Goal: Task Accomplishment & Management: Manage account settings

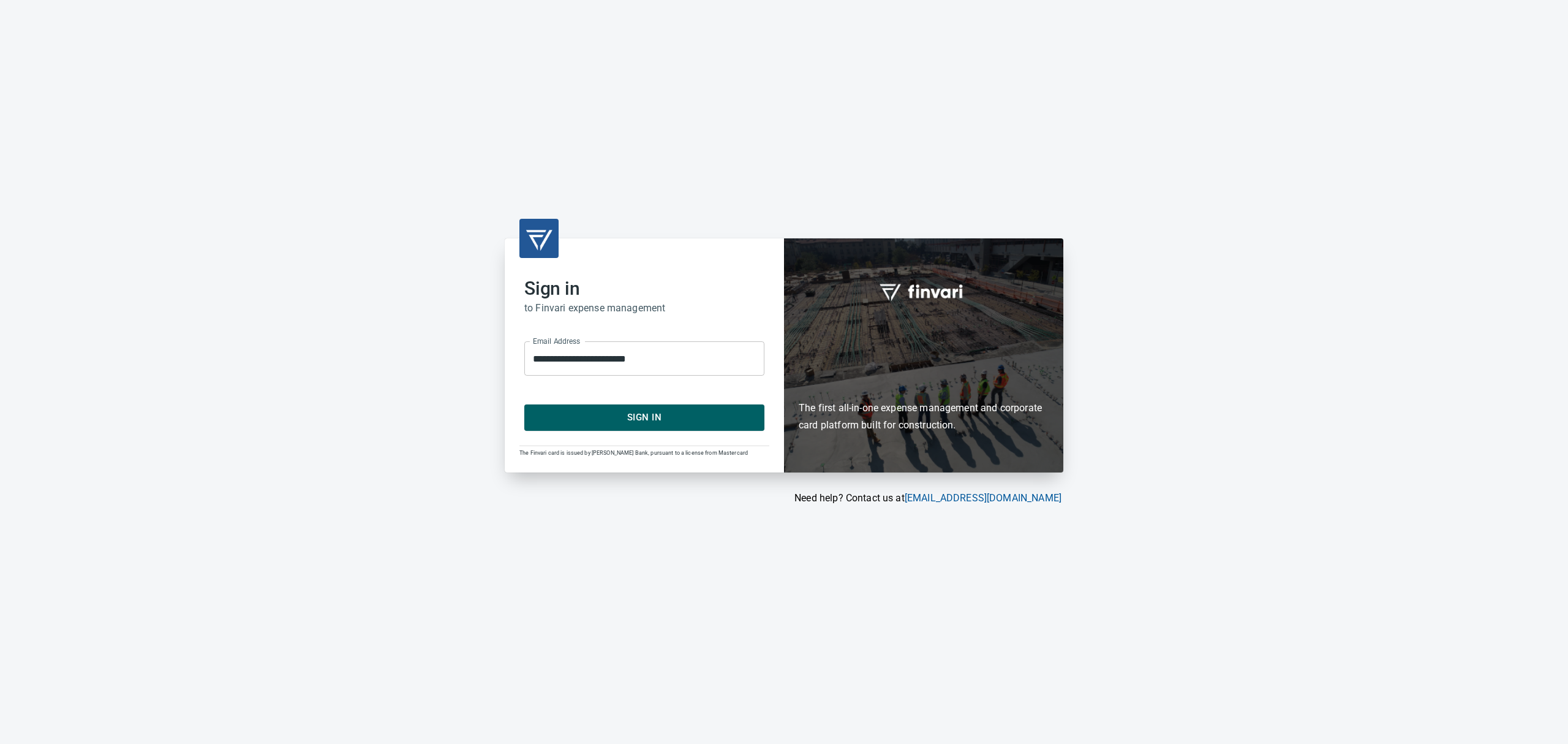
click at [657, 433] on div "**********" at bounding box center [644, 355] width 279 height 233
click at [648, 420] on span "Sign In" at bounding box center [644, 417] width 213 height 16
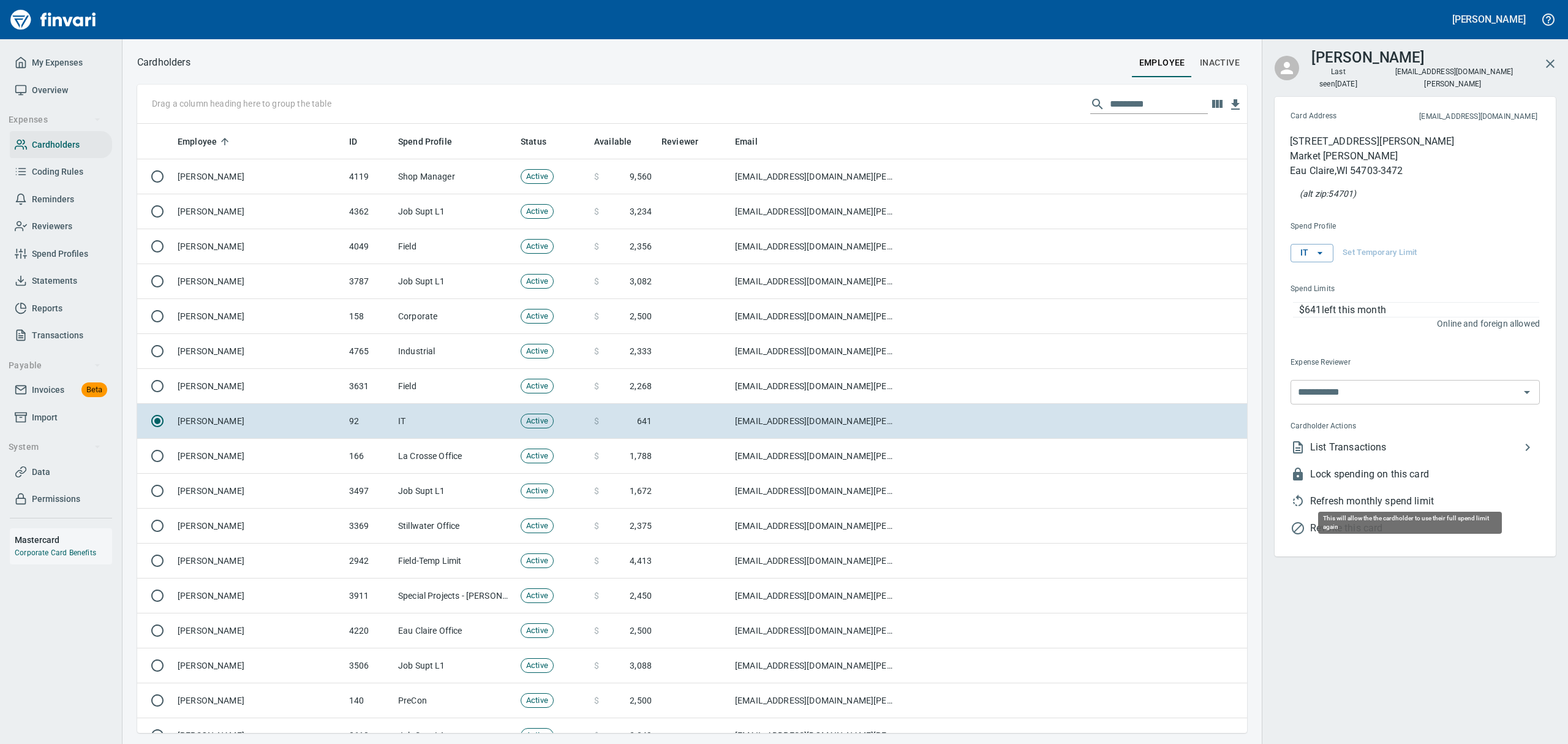
scroll to position [596, 1082]
click at [1409, 494] on span "Refresh monthly spend limit" at bounding box center [1425, 501] width 230 height 15
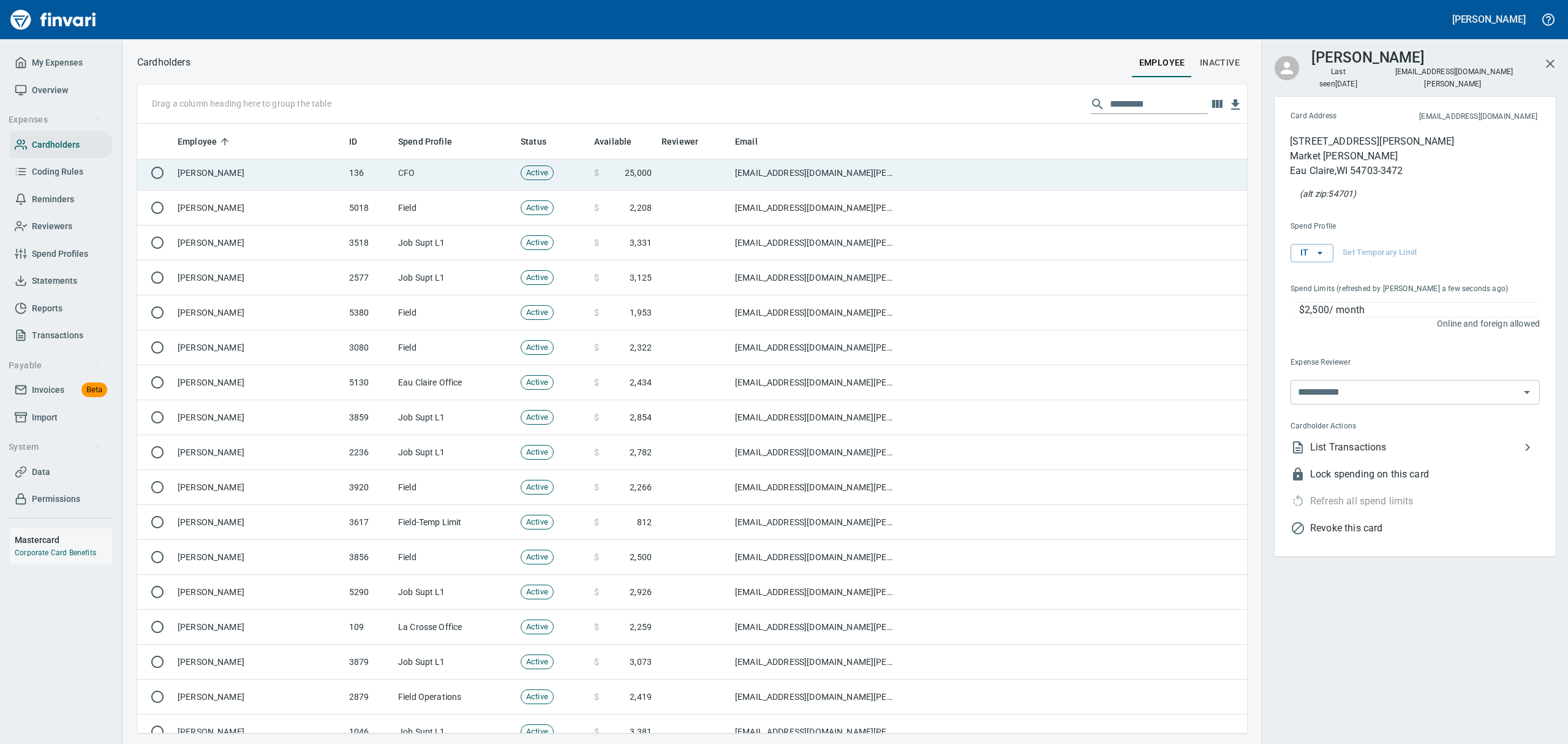
scroll to position [817, 0]
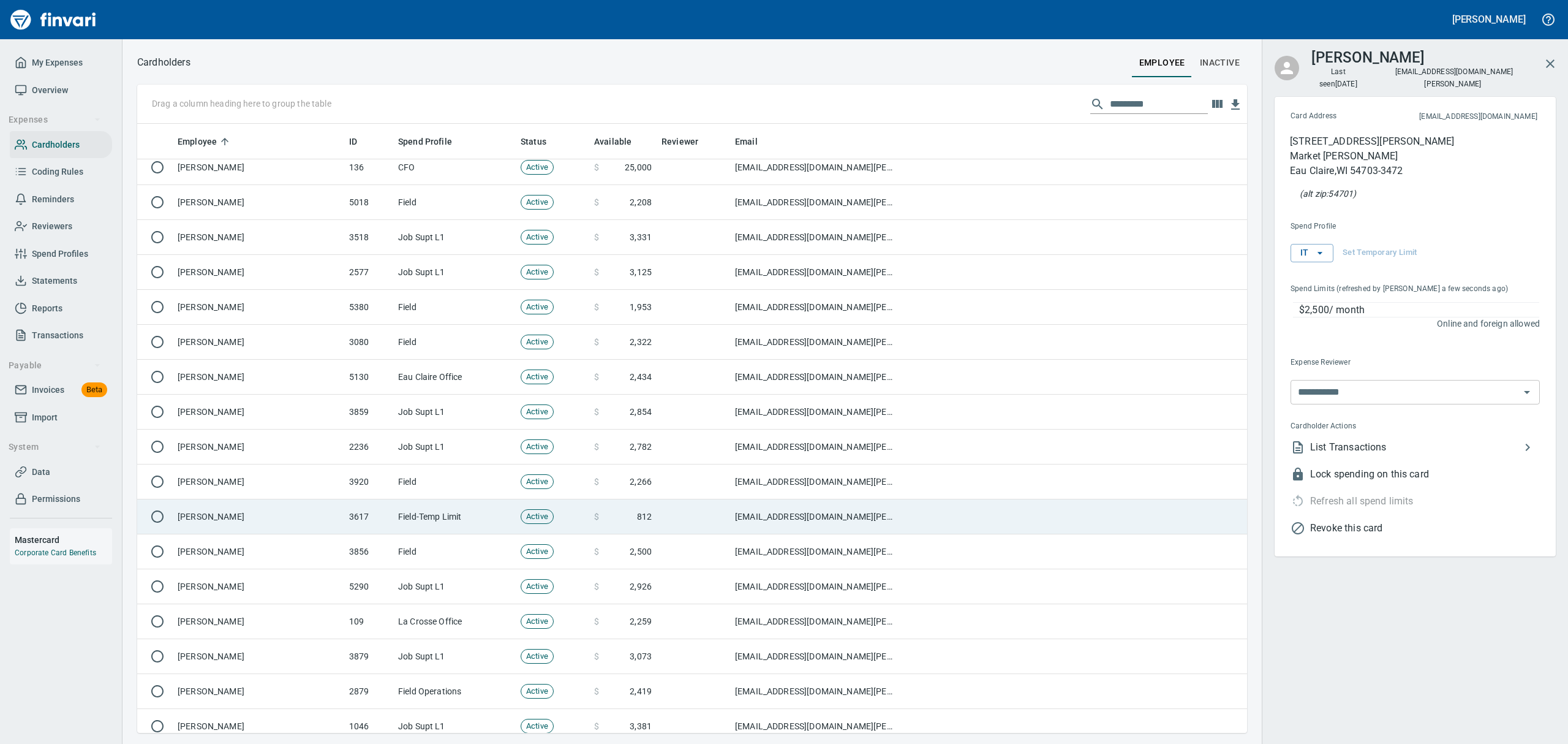
click at [203, 524] on td "Clifford Thompson" at bounding box center [258, 517] width 171 height 35
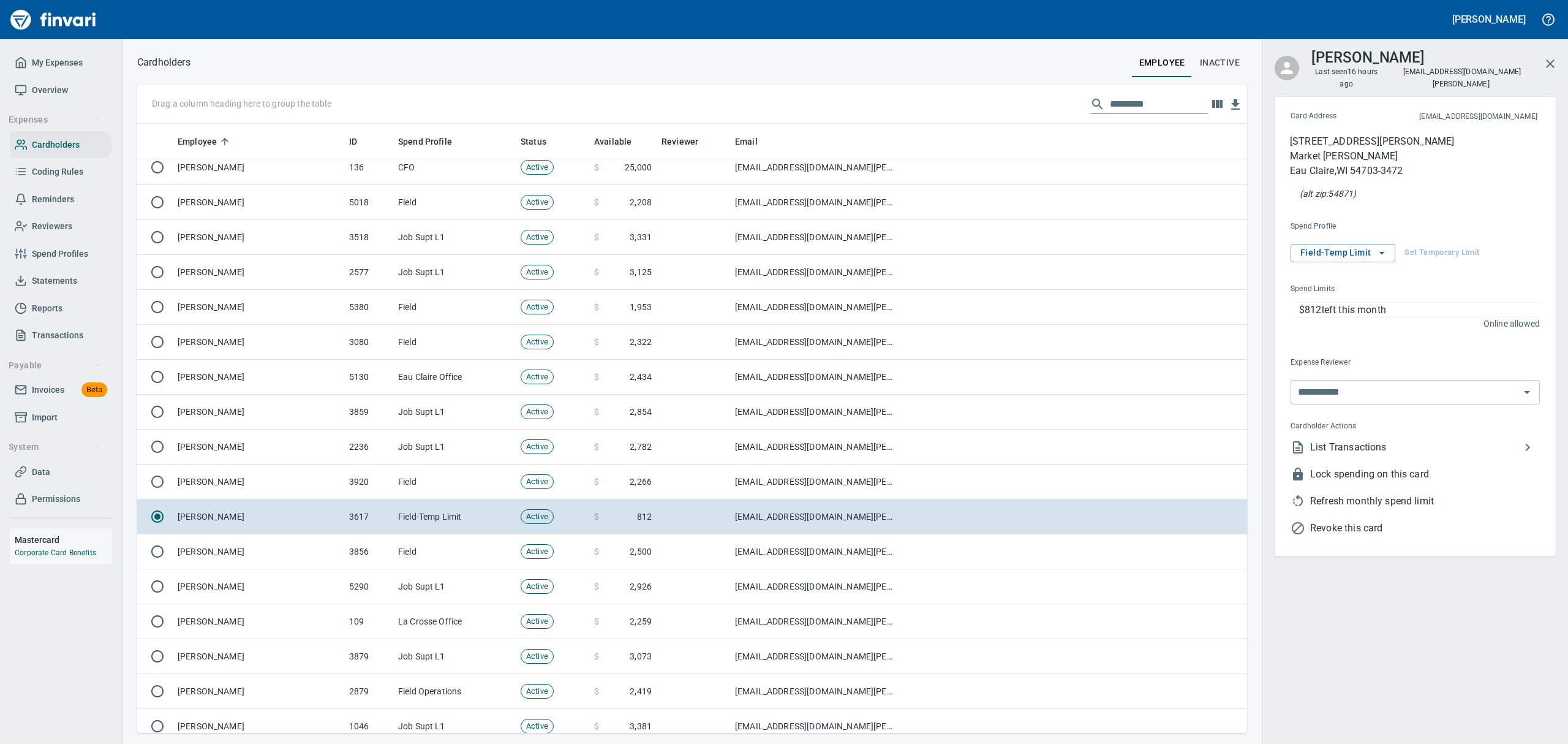
scroll to position [596, 1082]
click at [1323, 494] on span "Refresh monthly spend limit" at bounding box center [1425, 501] width 230 height 15
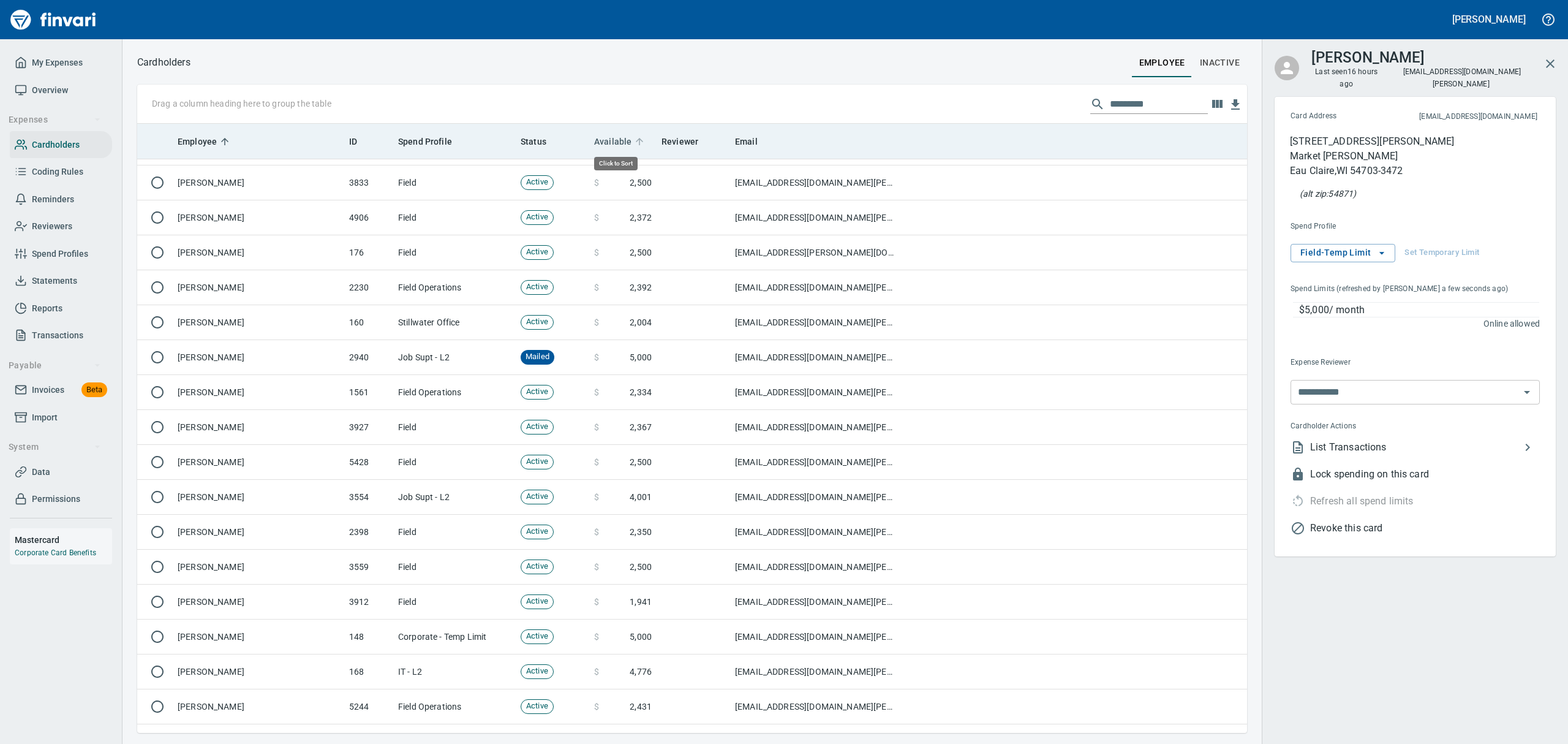
click at [636, 140] on icon at bounding box center [639, 142] width 7 height 7
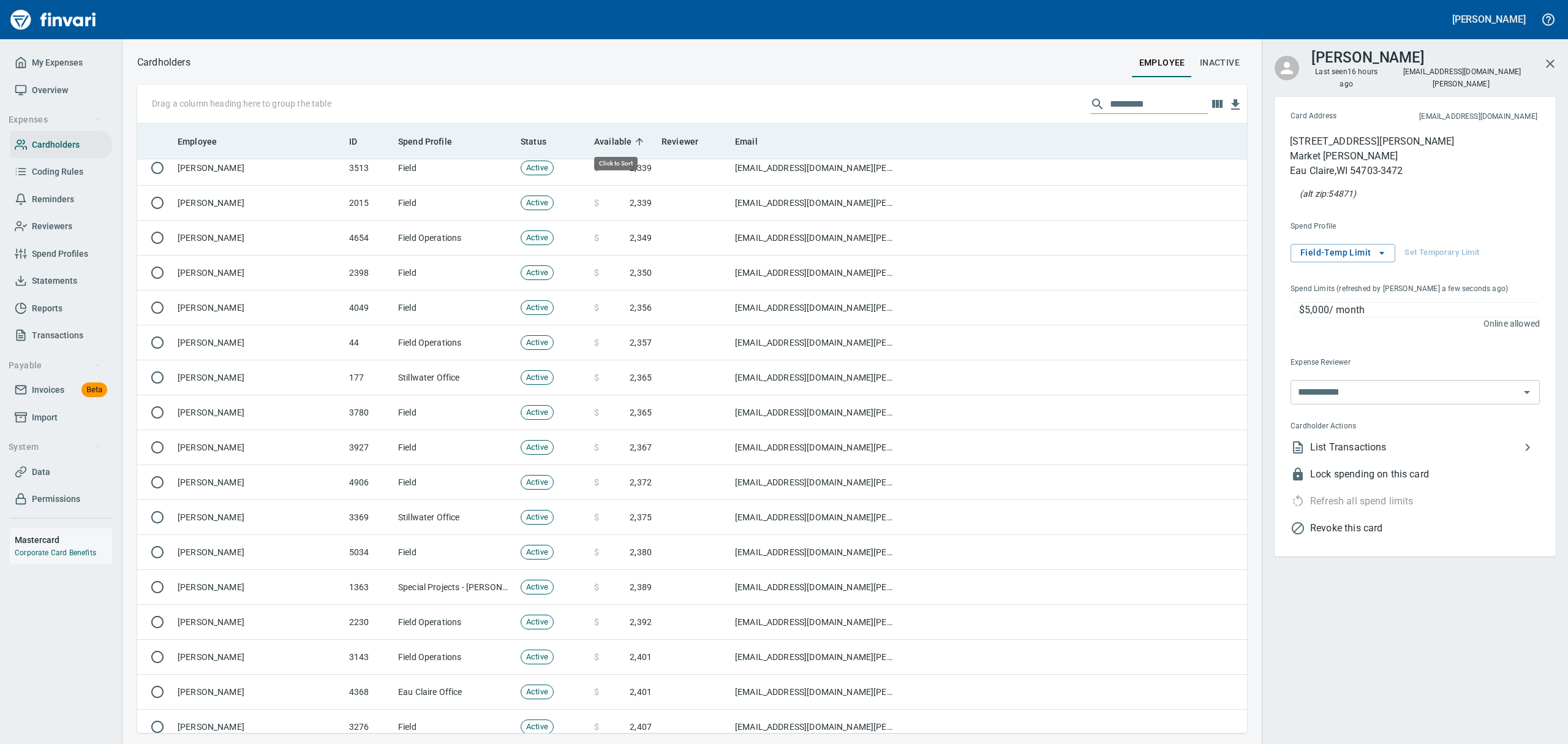
click at [636, 140] on icon at bounding box center [639, 142] width 7 height 7
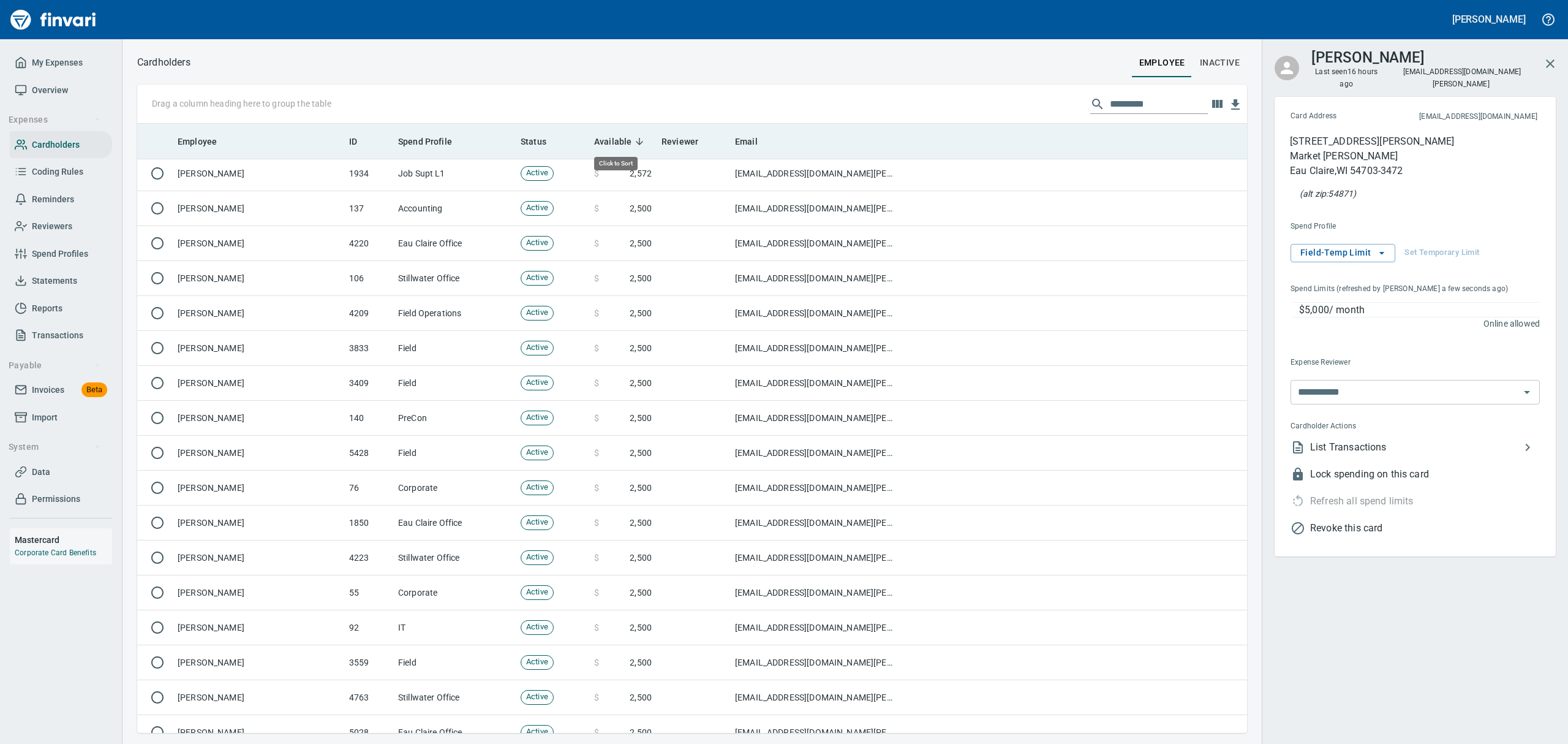
click at [635, 140] on icon at bounding box center [639, 142] width 11 height 11
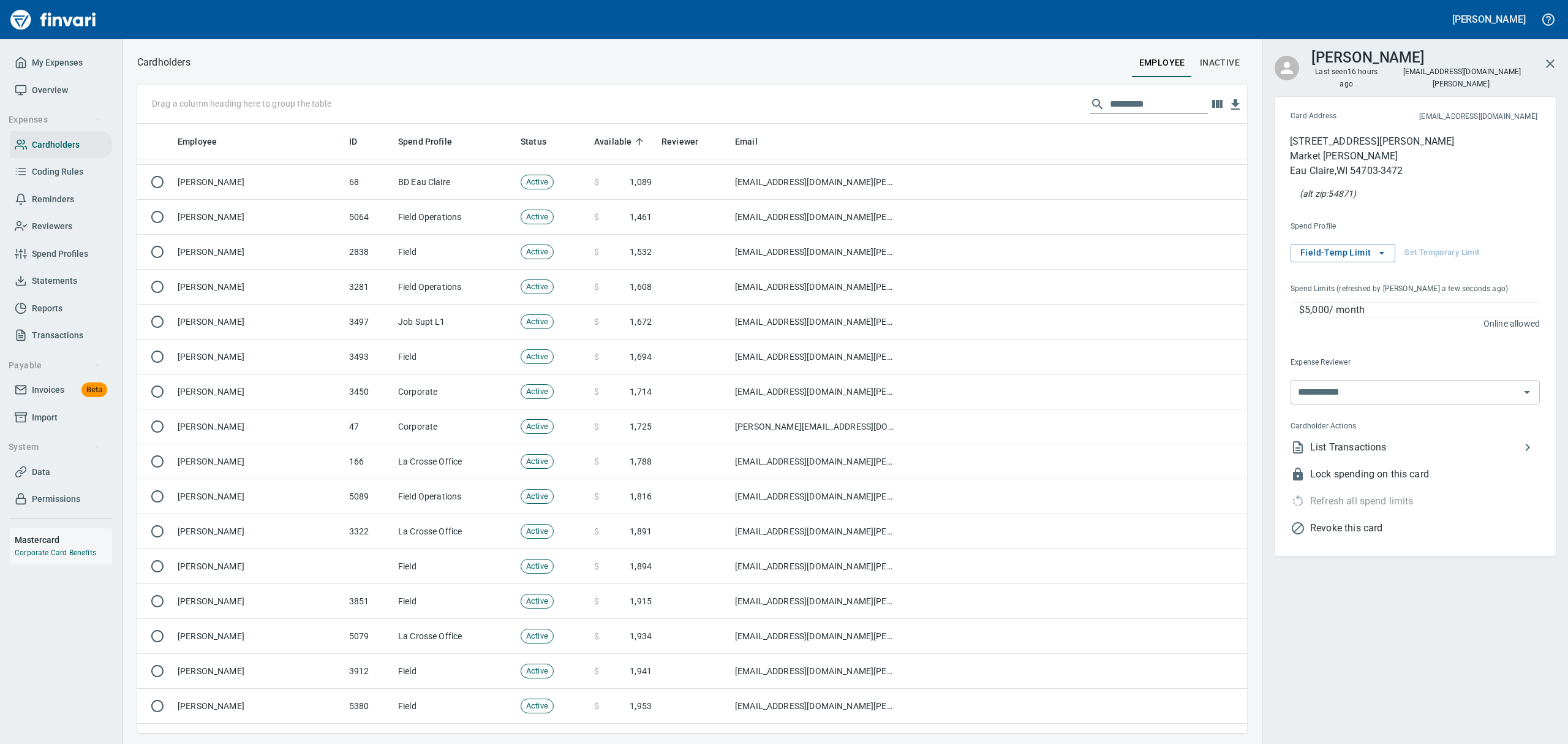
scroll to position [0, 0]
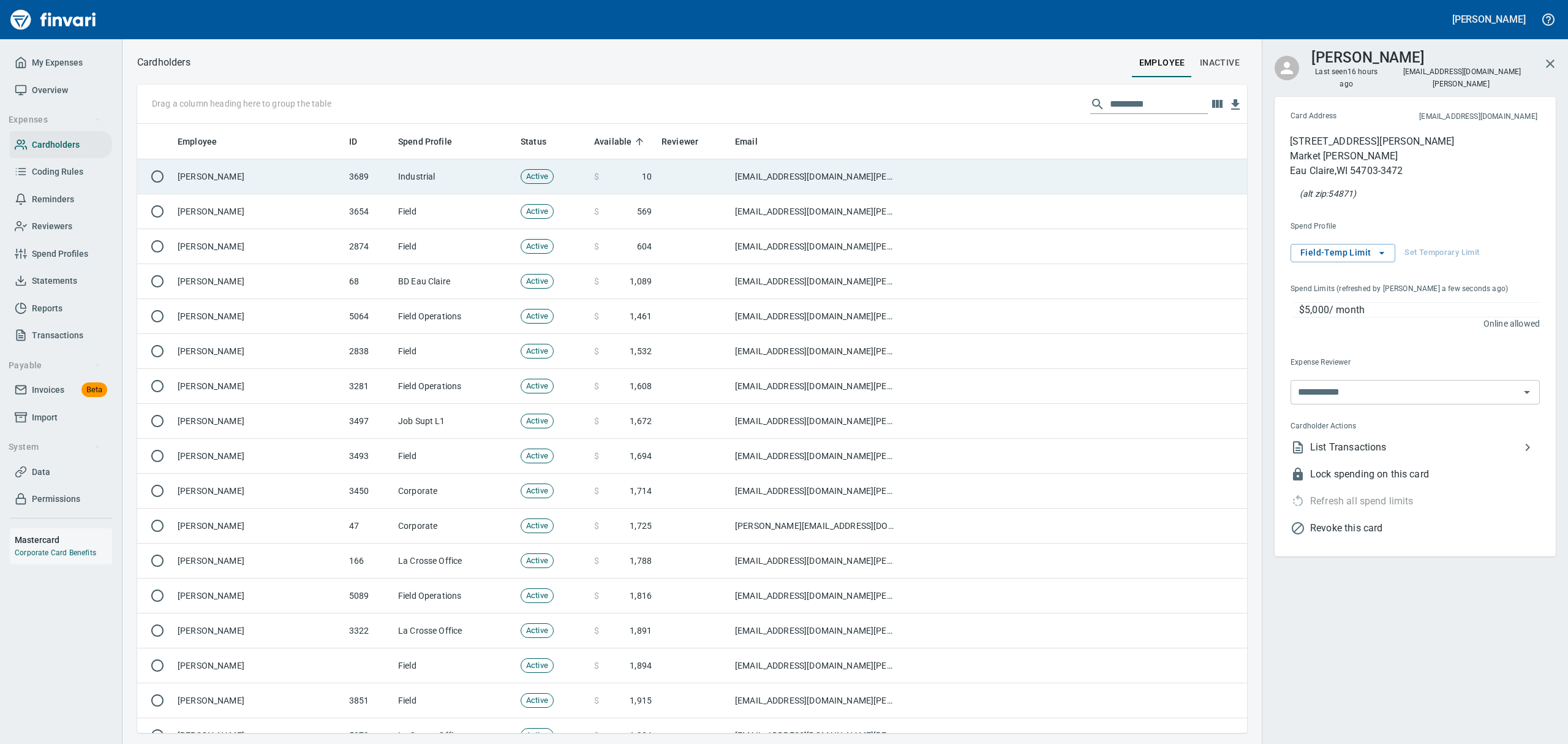
click at [305, 182] on td "Zachary Nichols" at bounding box center [258, 177] width 171 height 35
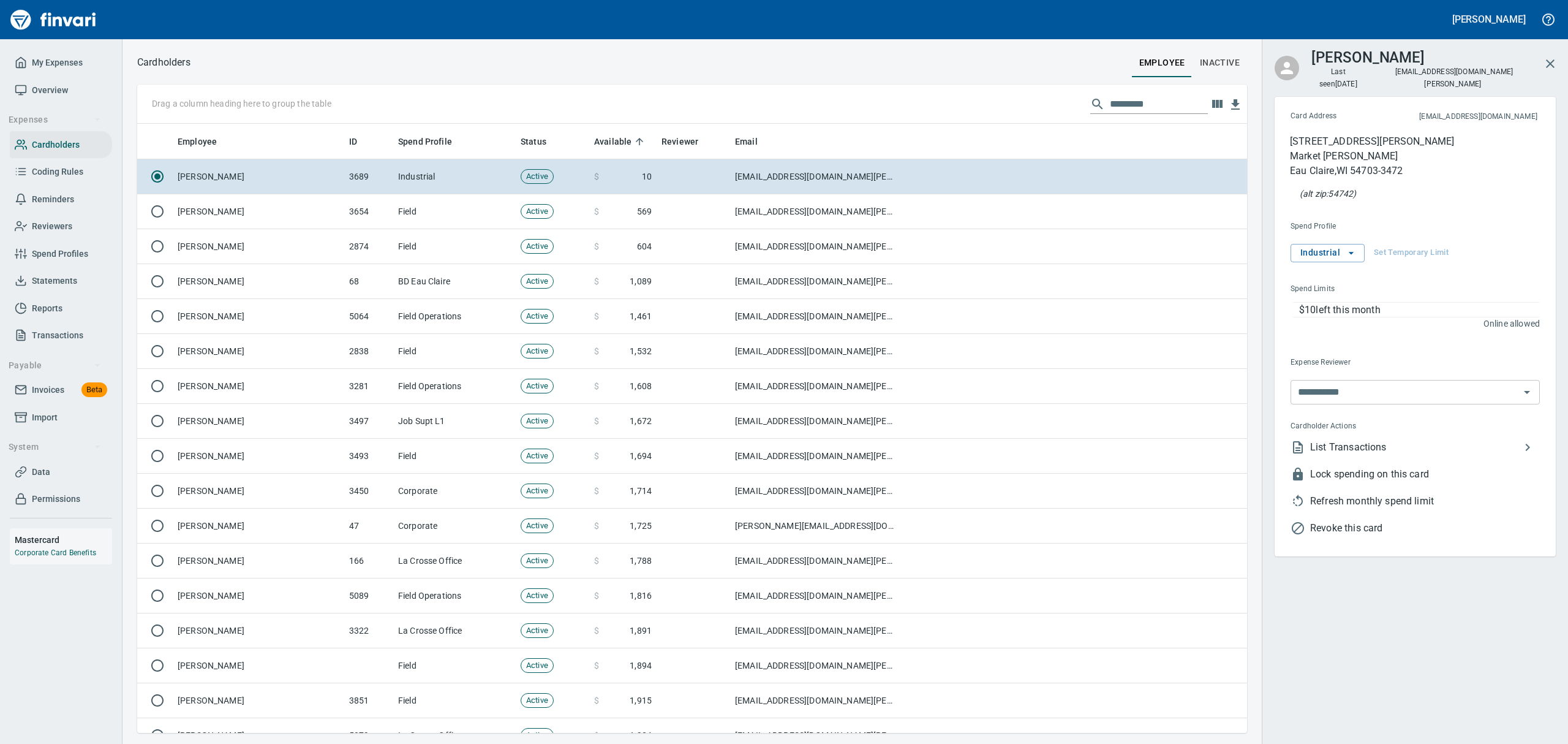
scroll to position [596, 1082]
click at [1329, 494] on span "Refresh monthly spend limit" at bounding box center [1425, 501] width 230 height 15
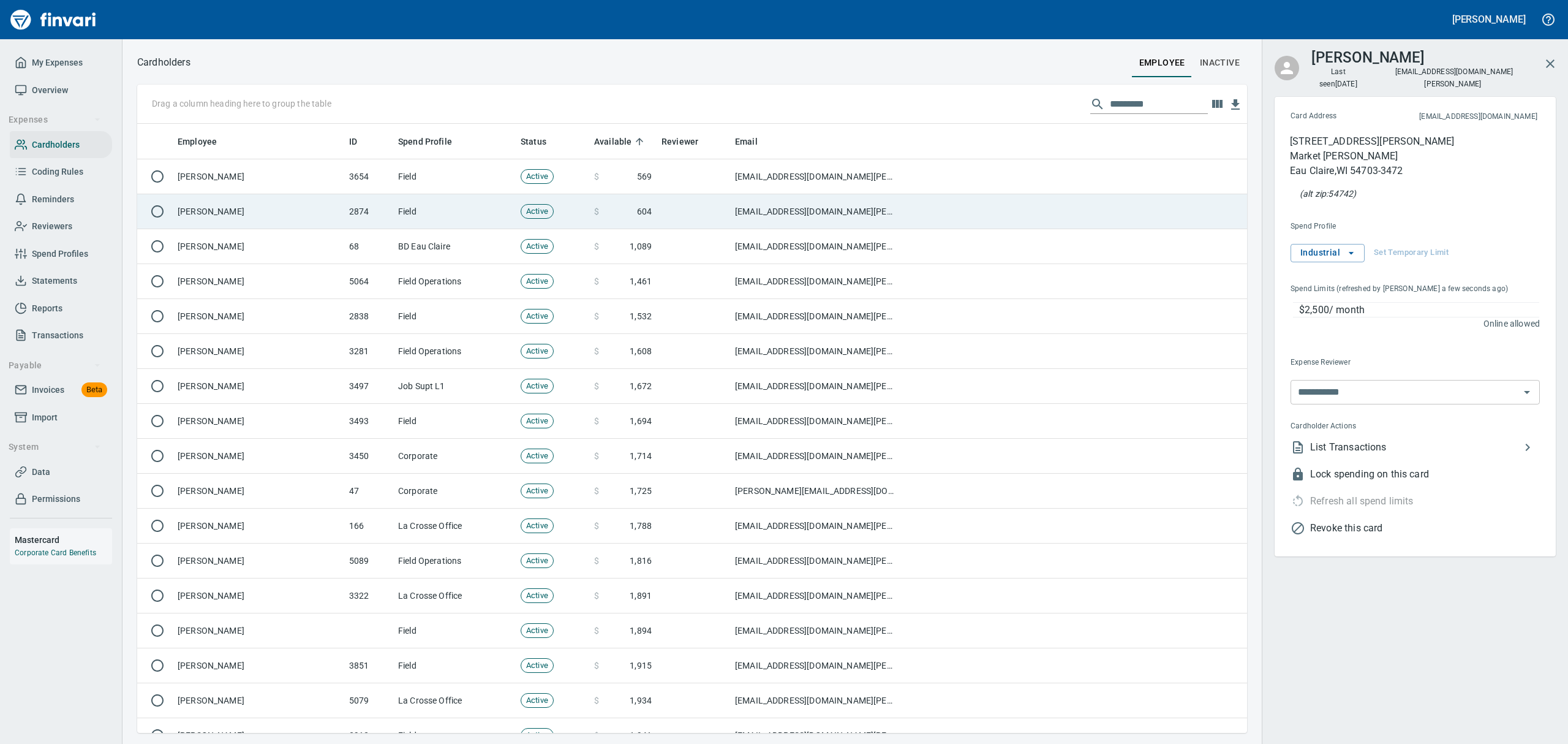
click at [206, 206] on td "Peter Koxlien" at bounding box center [258, 212] width 171 height 35
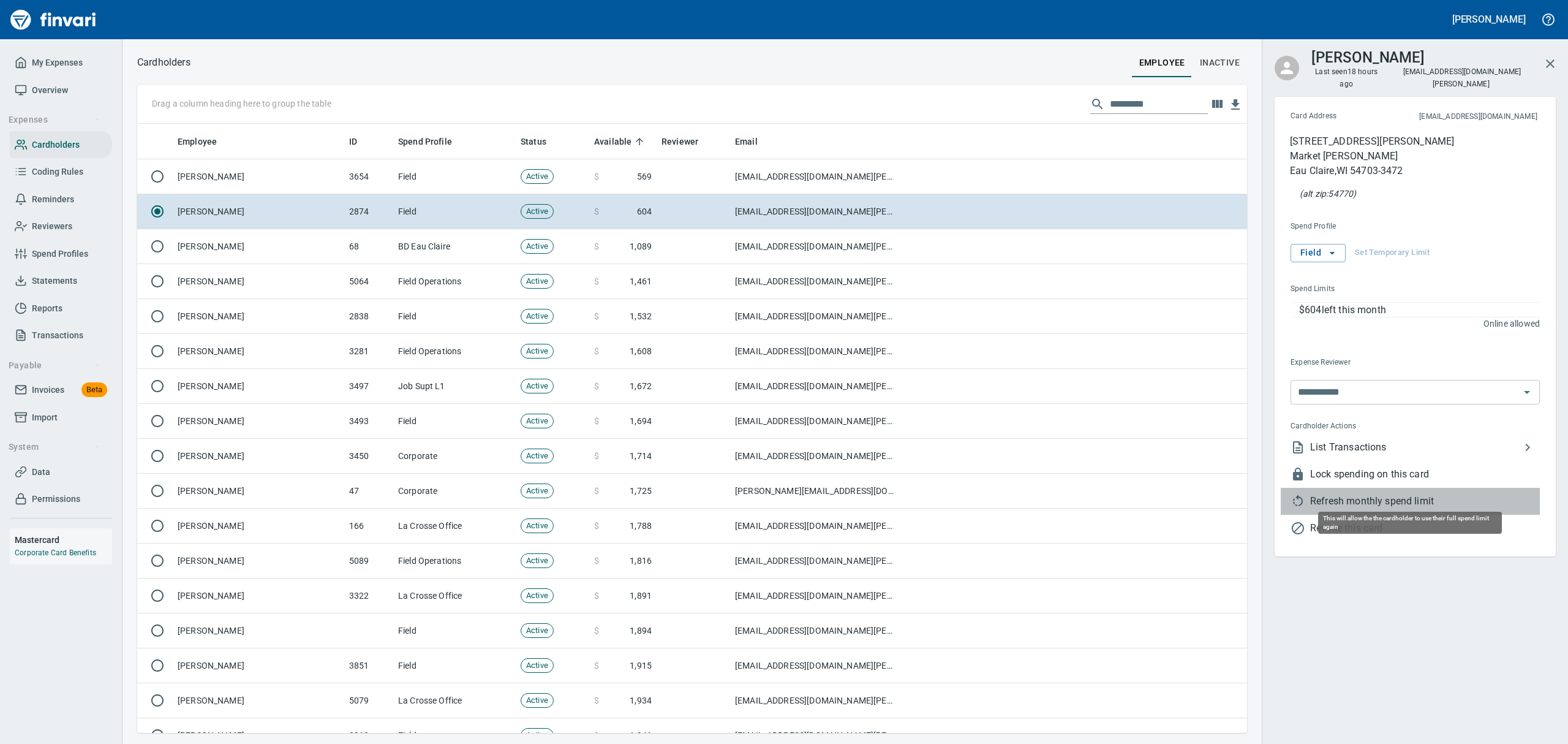
click at [1311, 494] on span "Refresh monthly spend limit" at bounding box center [1425, 501] width 230 height 15
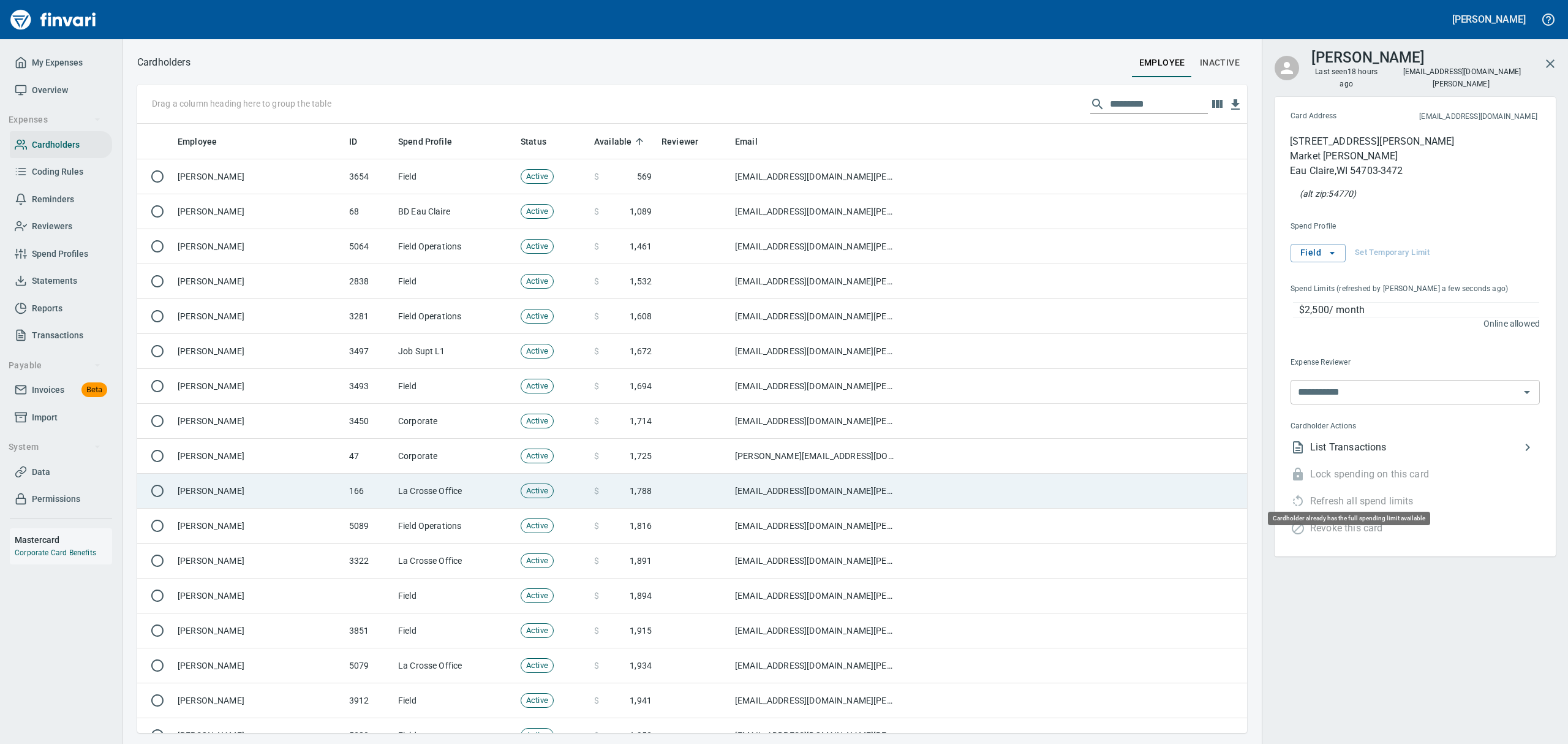
scroll to position [596, 1082]
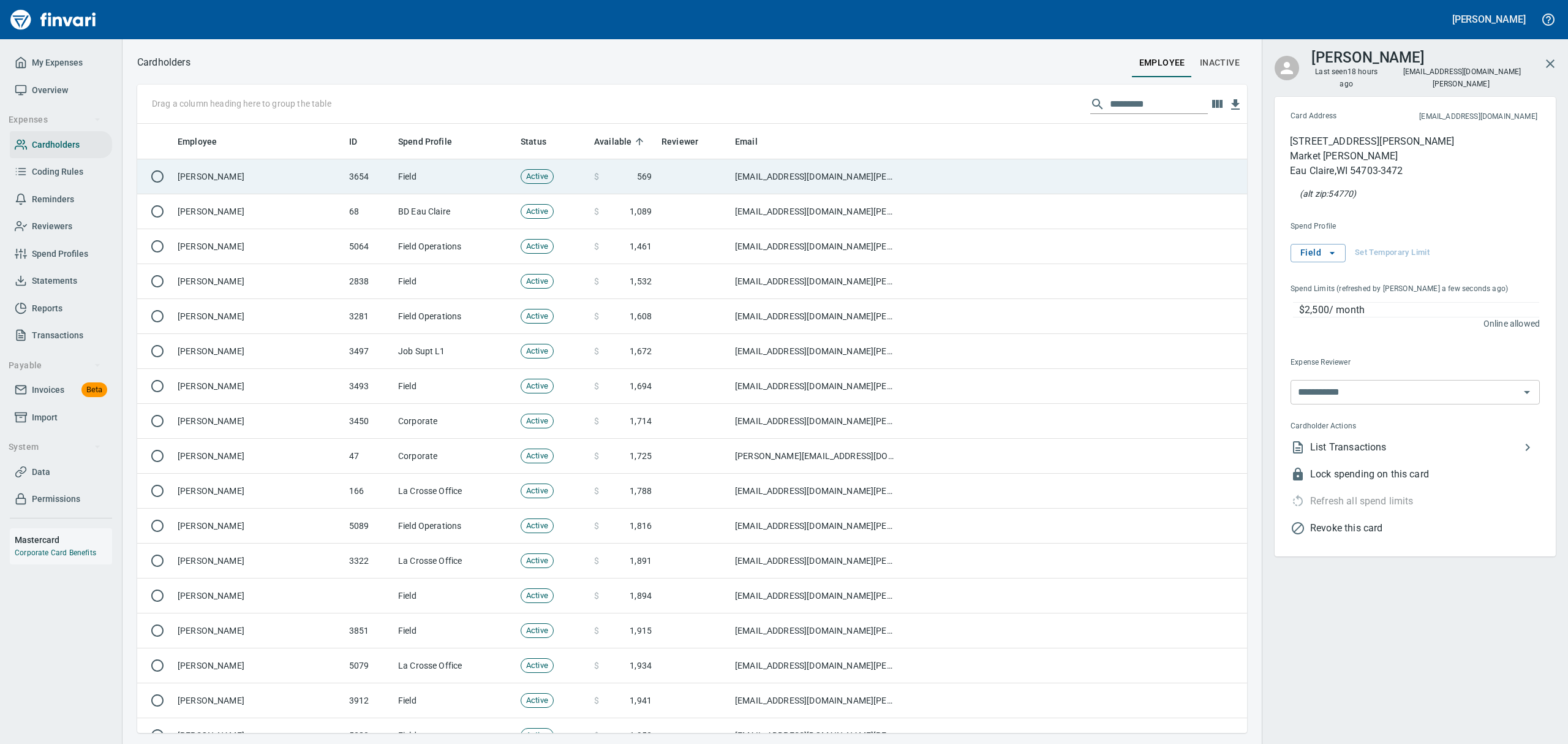
click at [201, 178] on td "Jeff Berg" at bounding box center [258, 177] width 171 height 35
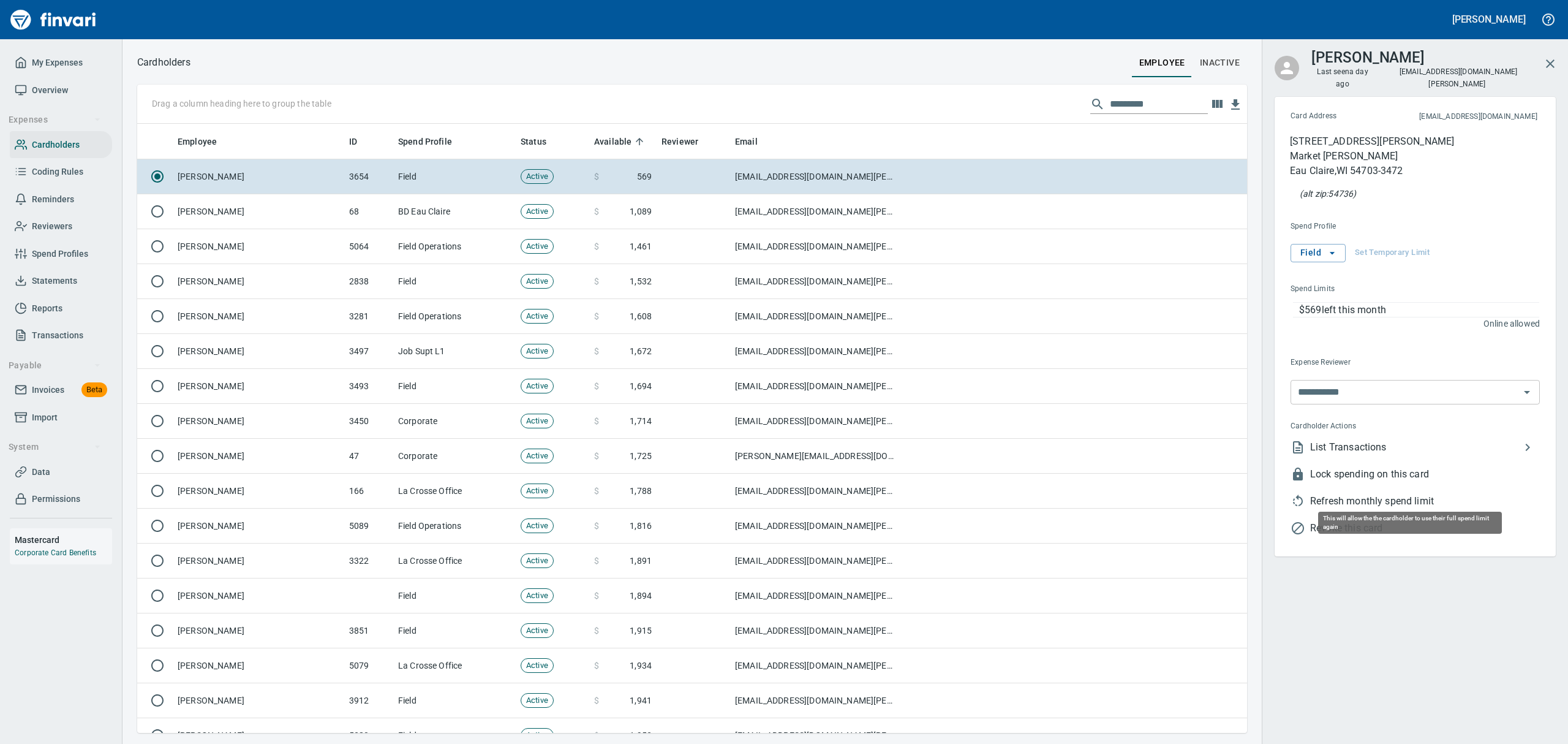
click at [1327, 494] on span "Refresh monthly spend limit" at bounding box center [1425, 501] width 230 height 15
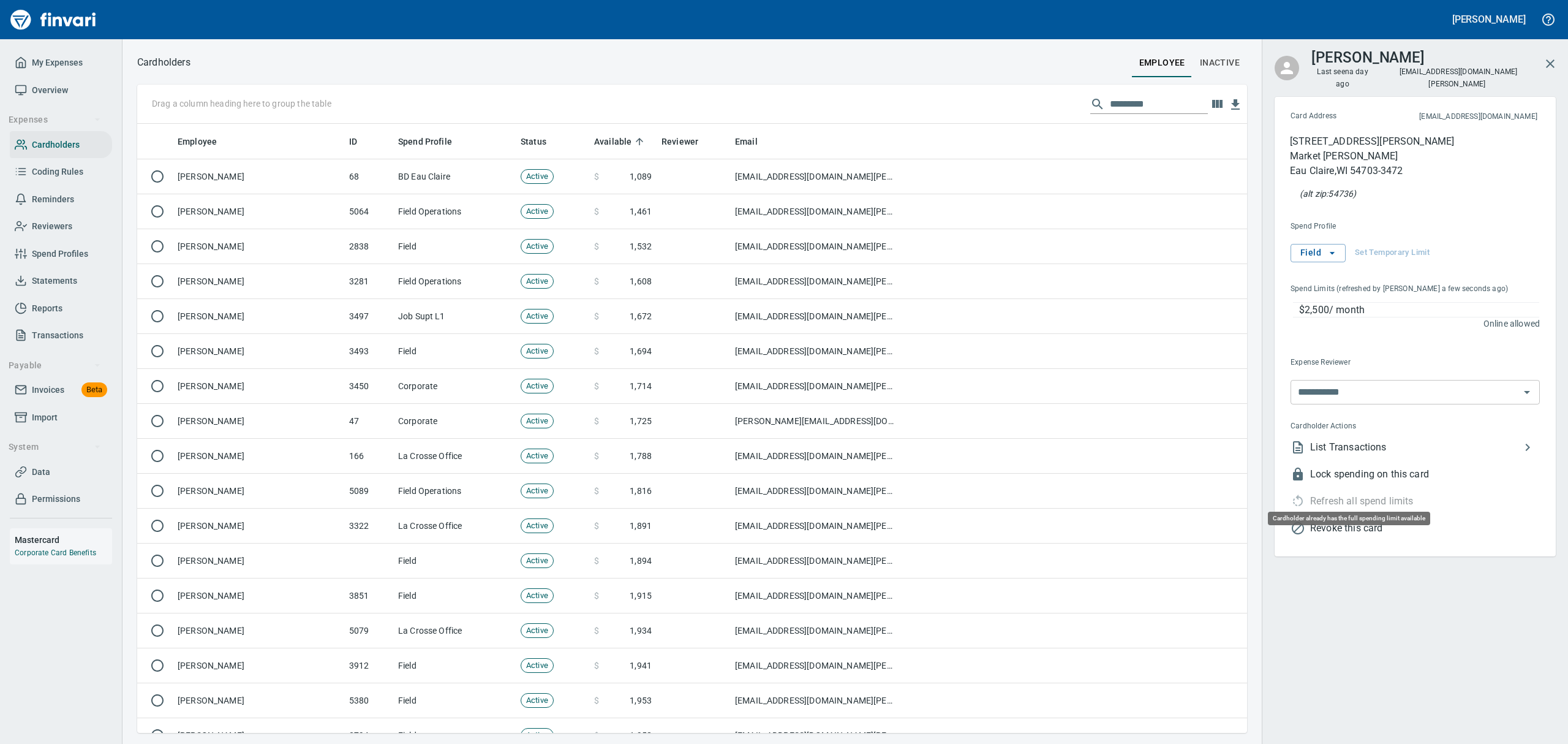
scroll to position [596, 1082]
click at [40, 278] on span "Statements" at bounding box center [55, 281] width 45 height 15
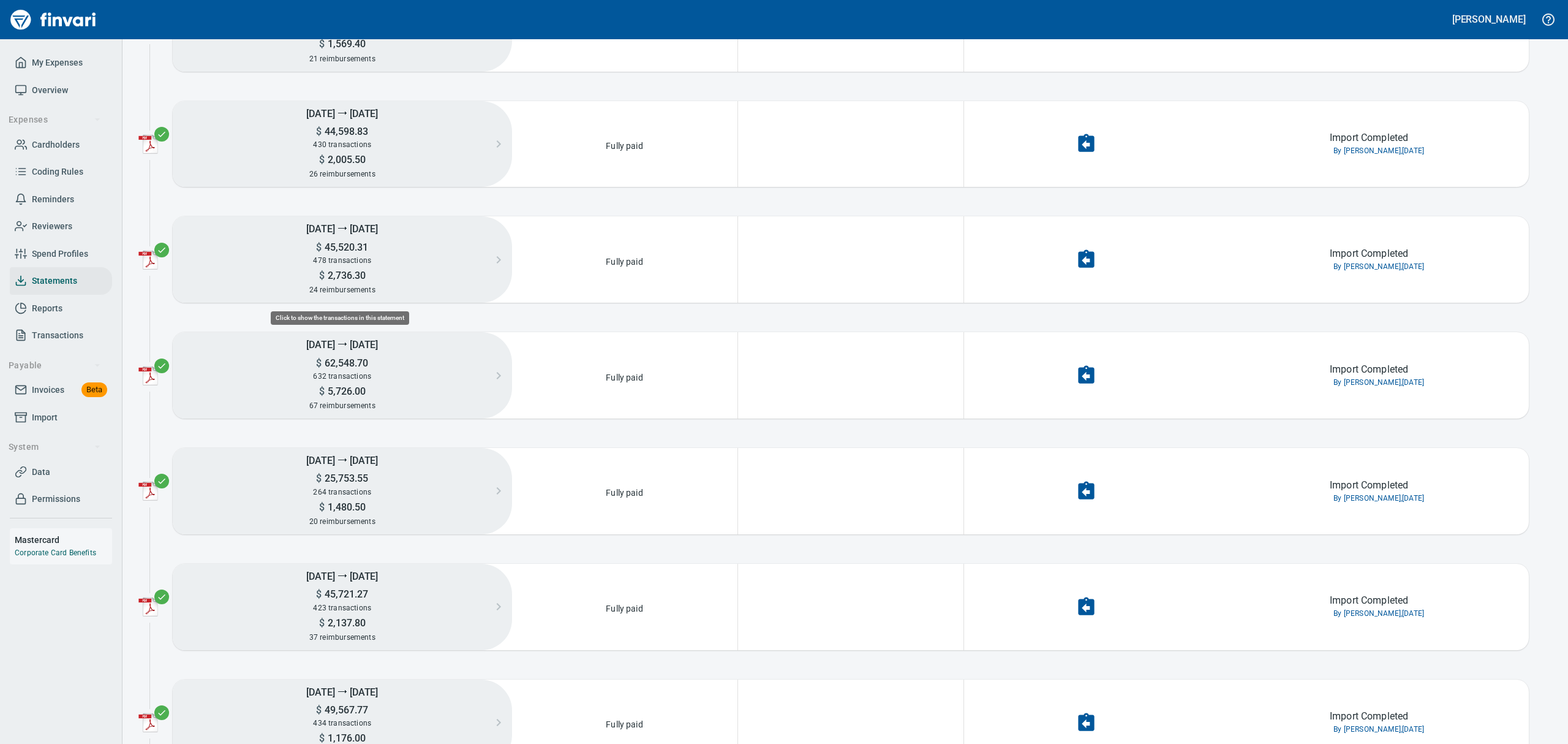
scroll to position [53, 209]
click at [69, 144] on span "Cardholders" at bounding box center [56, 144] width 48 height 15
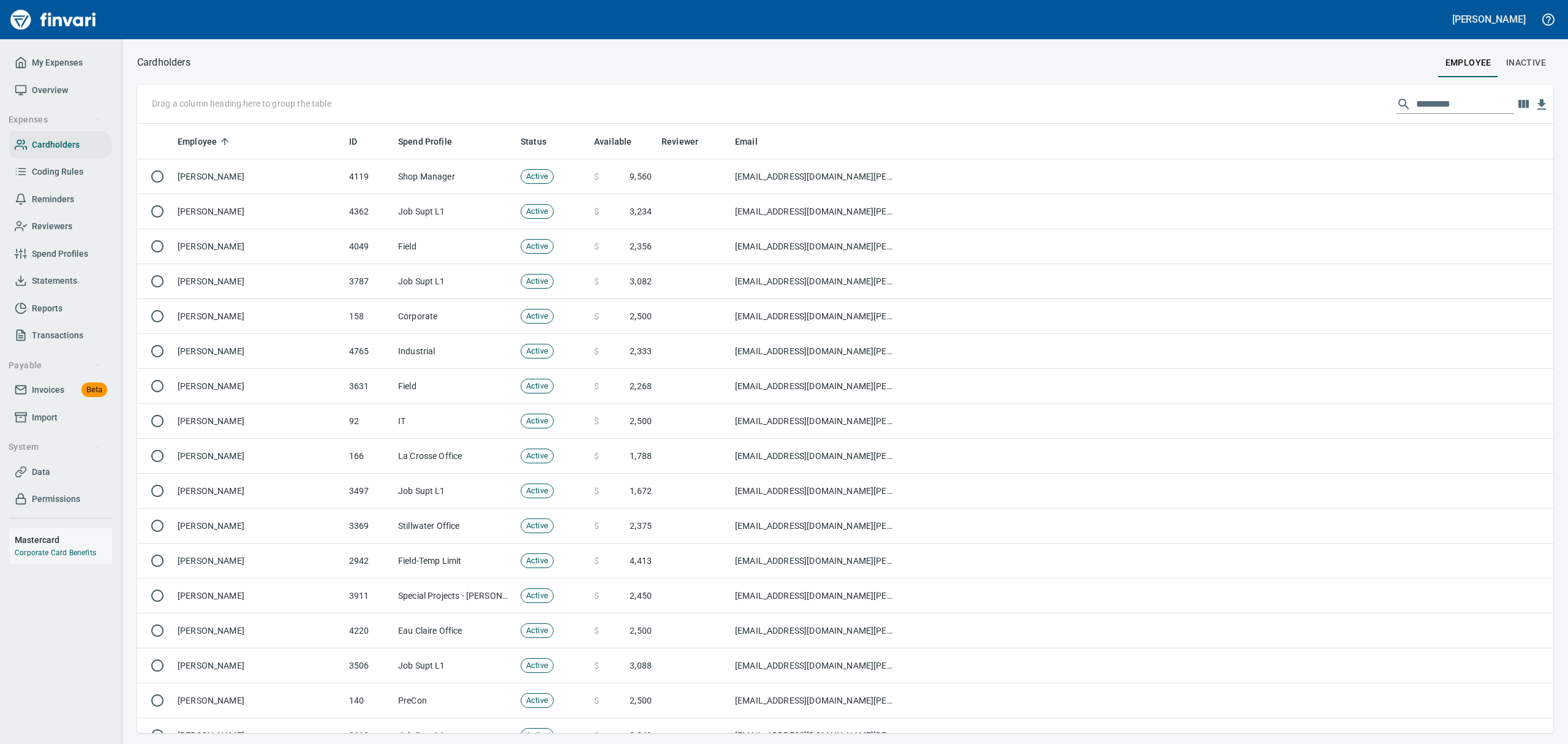
scroll to position [596, 1388]
click at [1440, 108] on input "text" at bounding box center [1465, 104] width 98 height 20
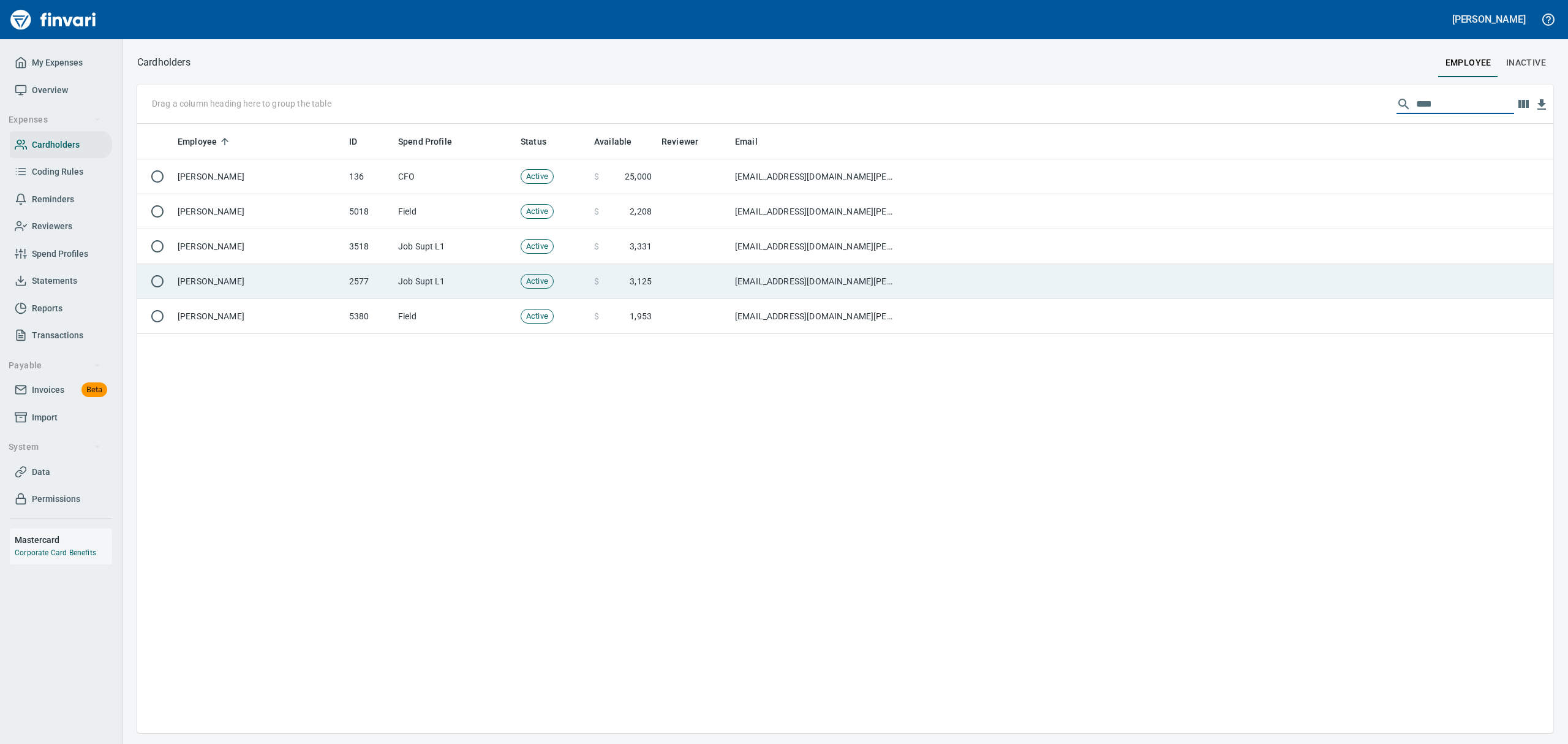
type input "****"
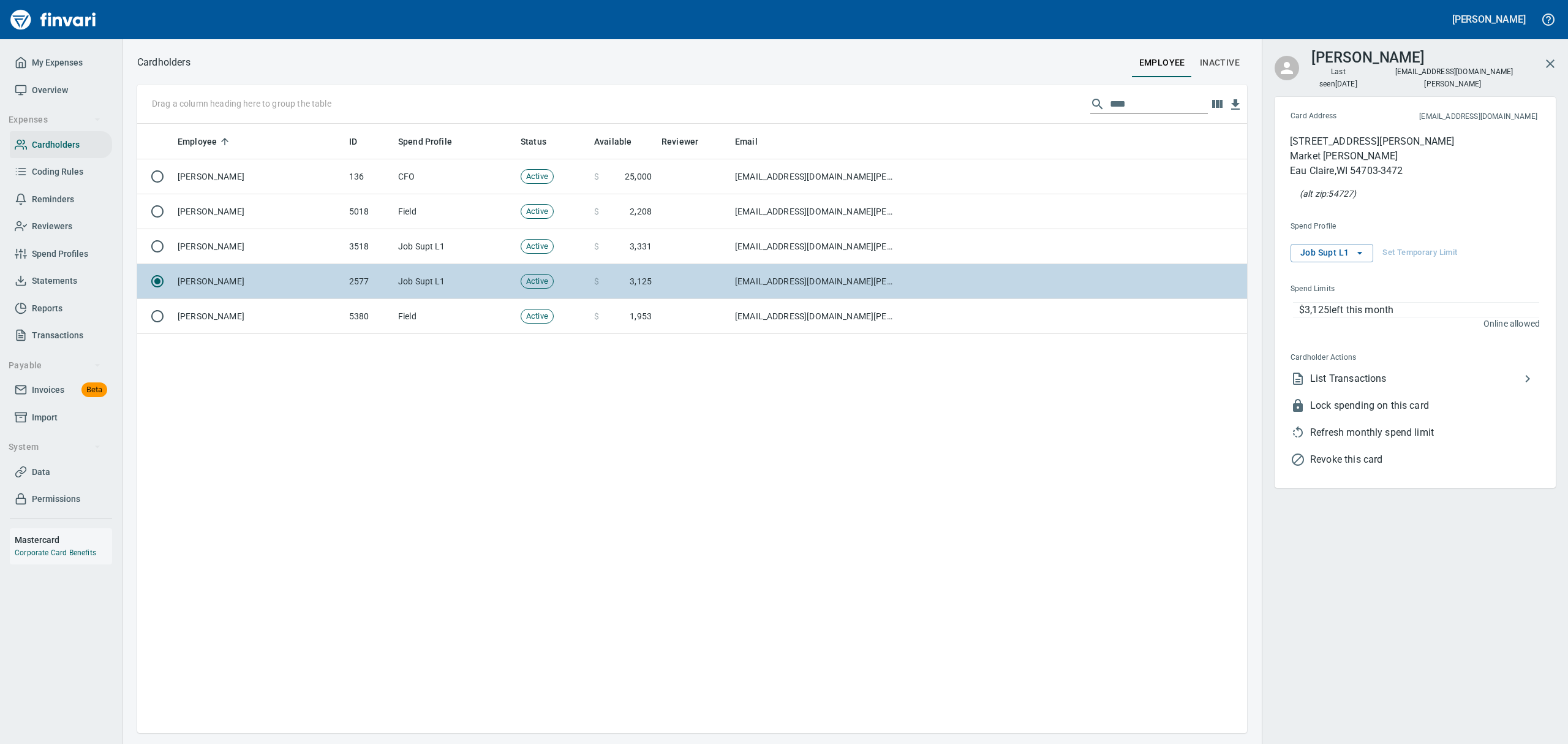
scroll to position [596, 1096]
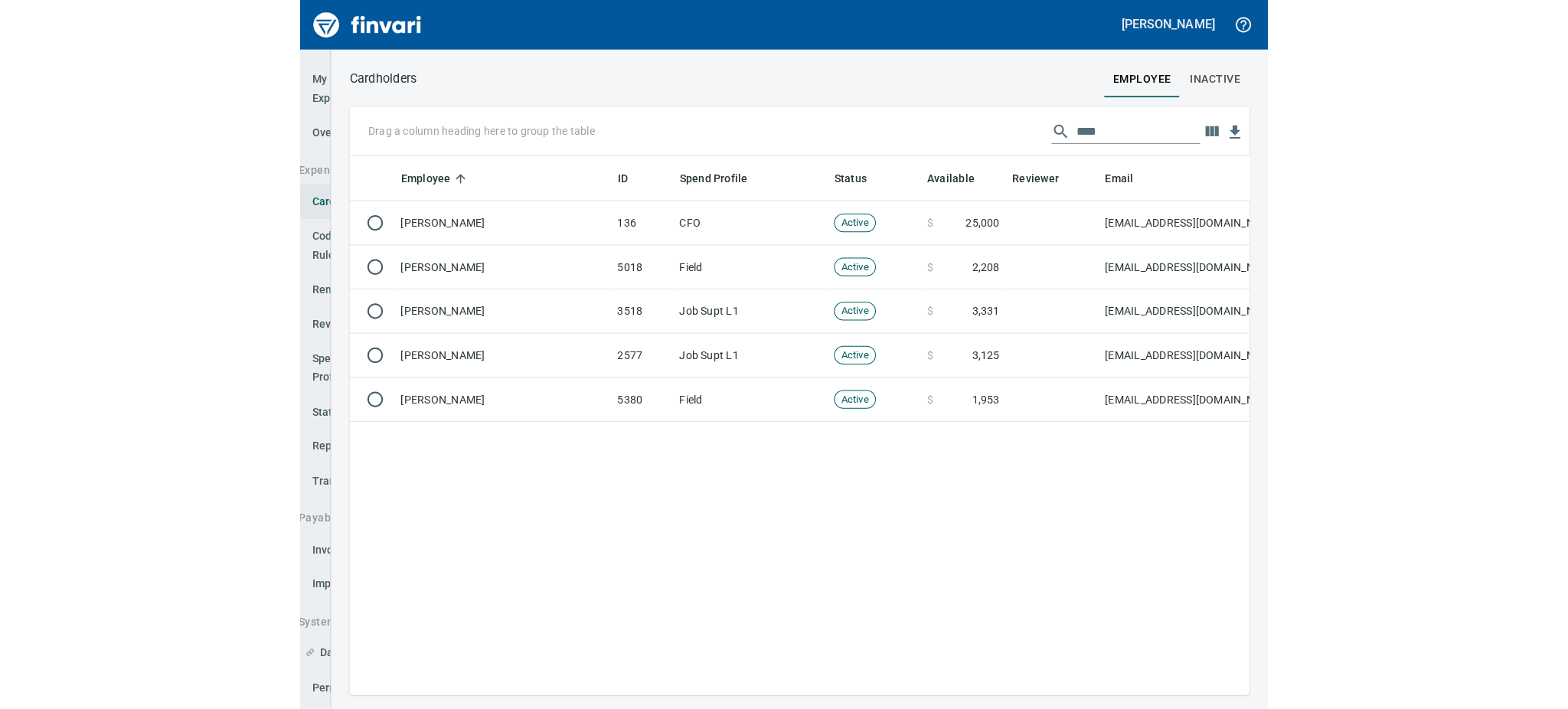
scroll to position [524, 1360]
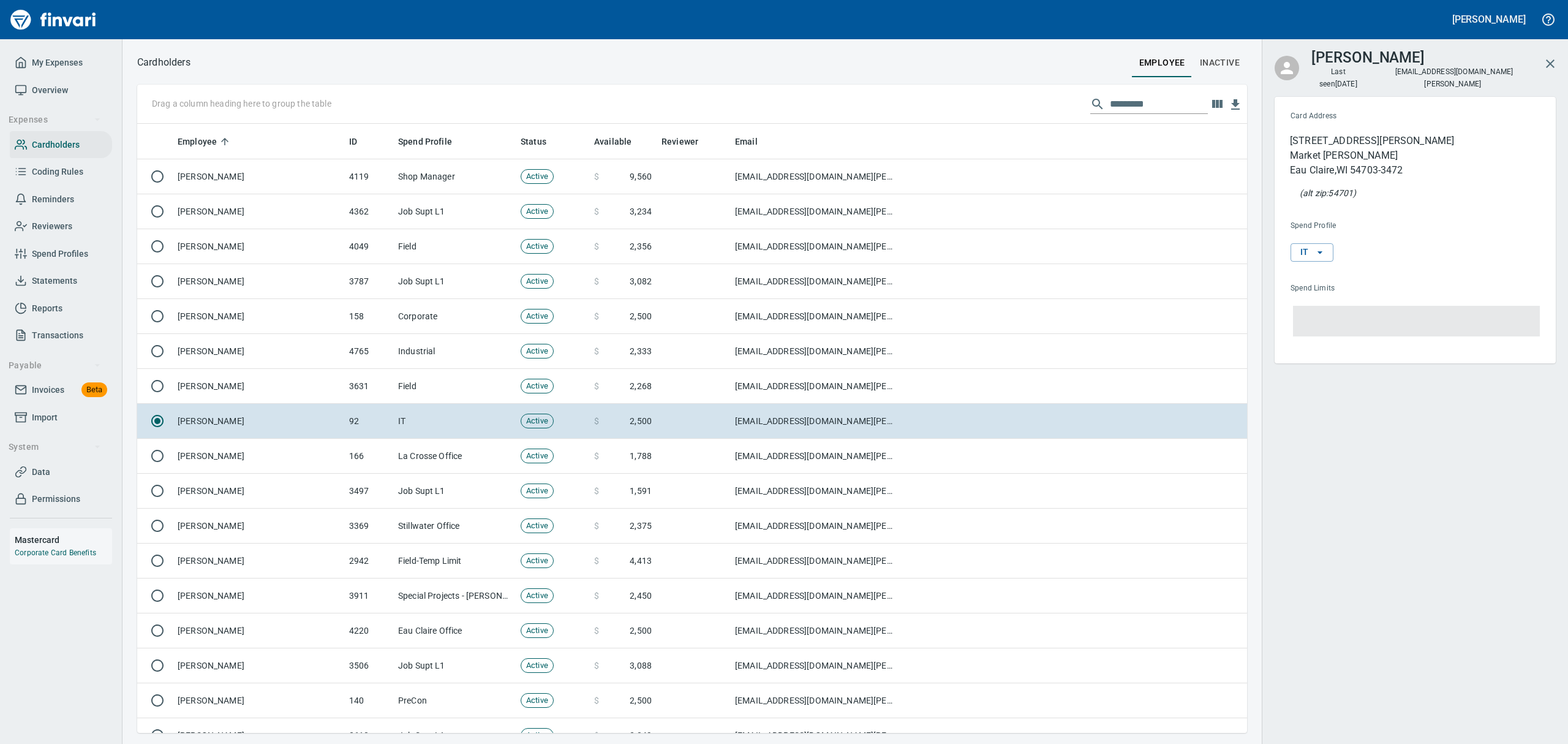
scroll to position [596, 1082]
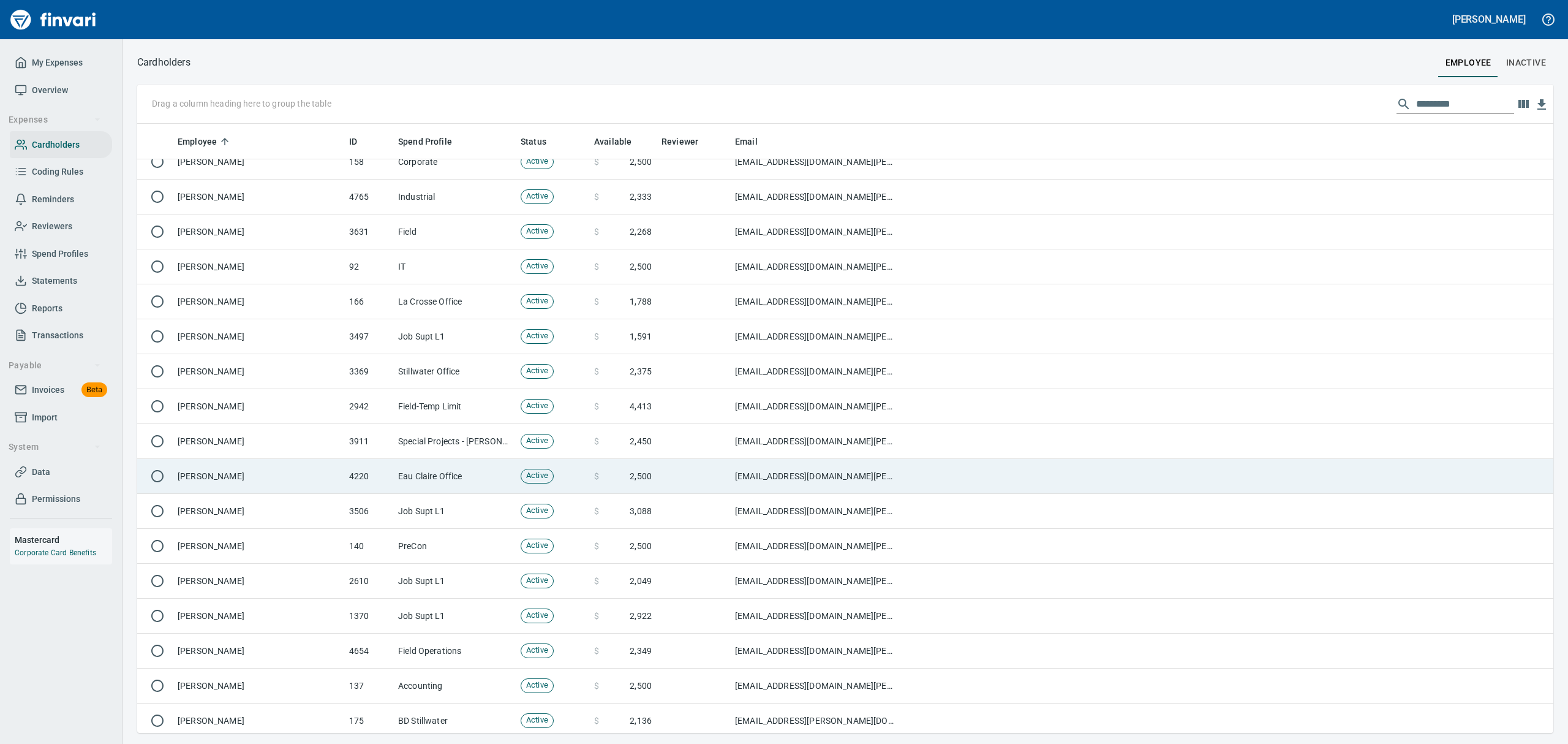
scroll to position [163, 0]
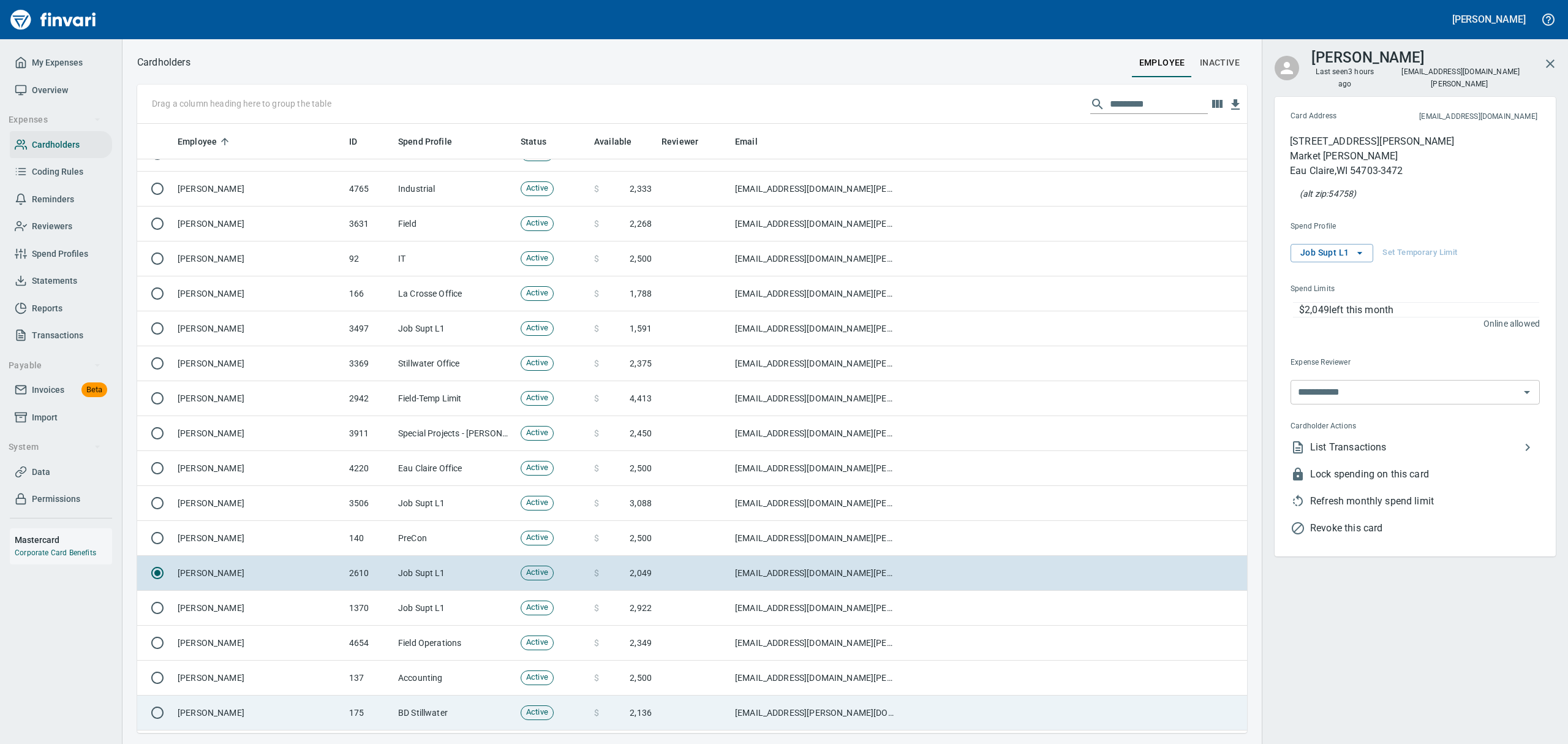
scroll to position [596, 1082]
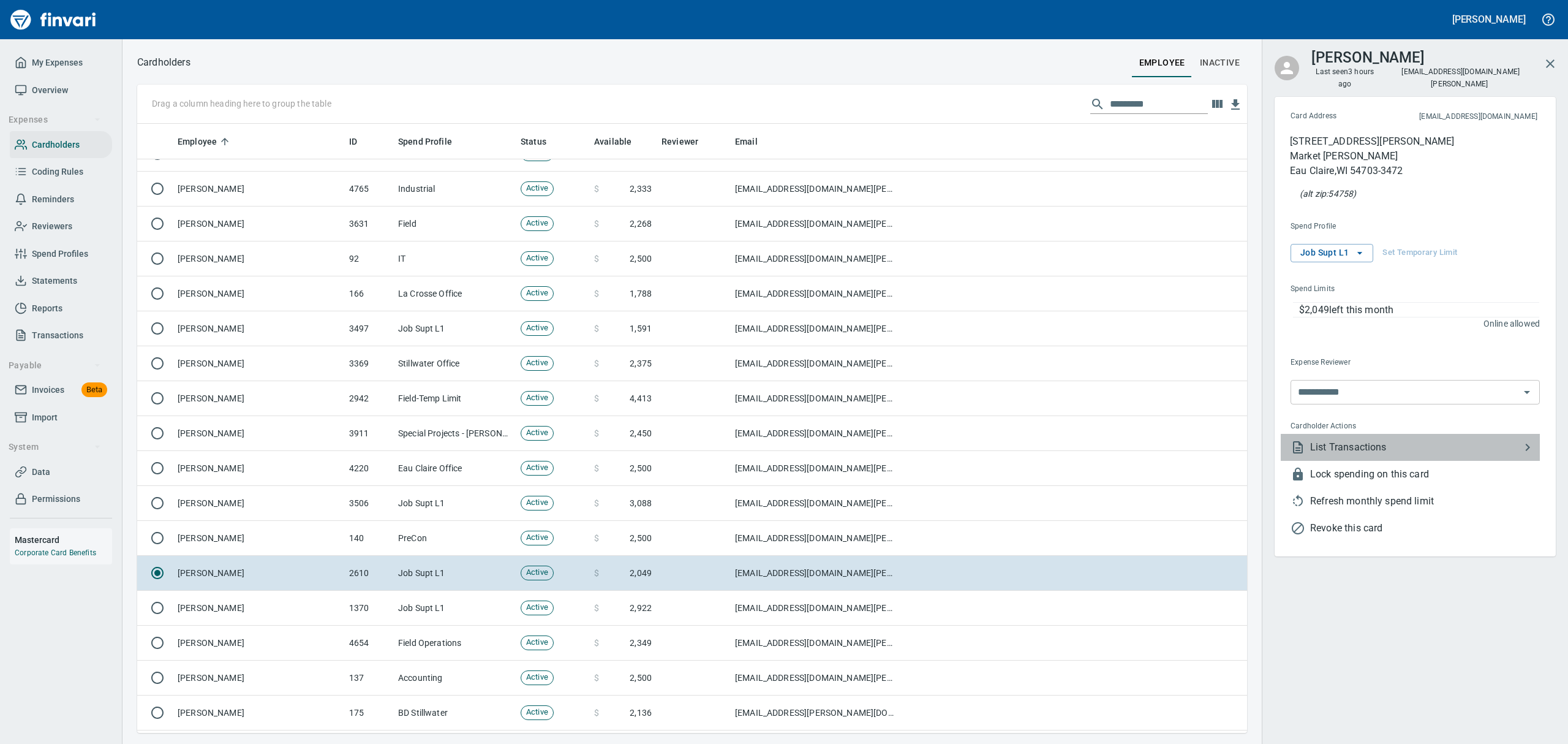
click at [1355, 440] on span "List Transactions" at bounding box center [1416, 447] width 210 height 15
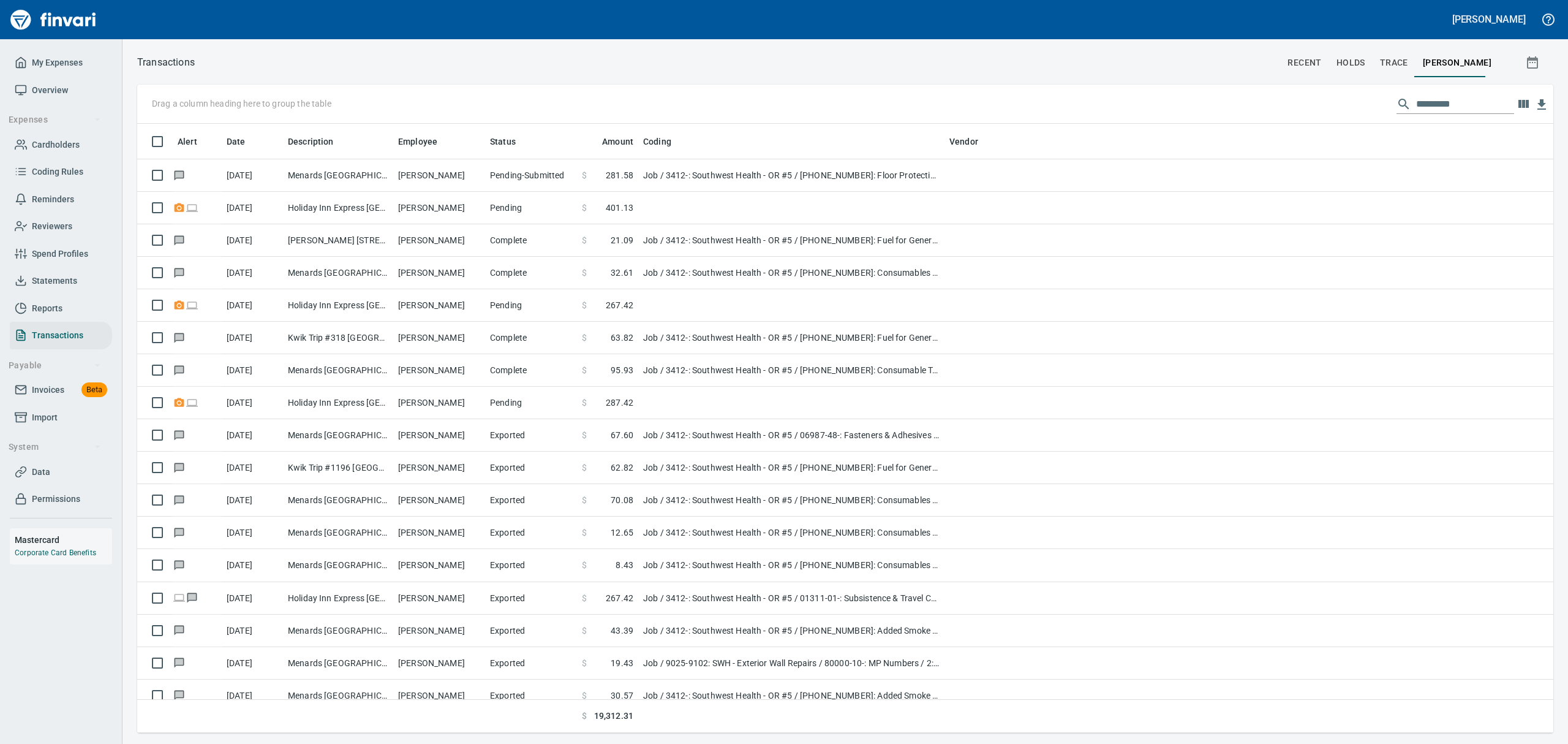
scroll to position [596, 1388]
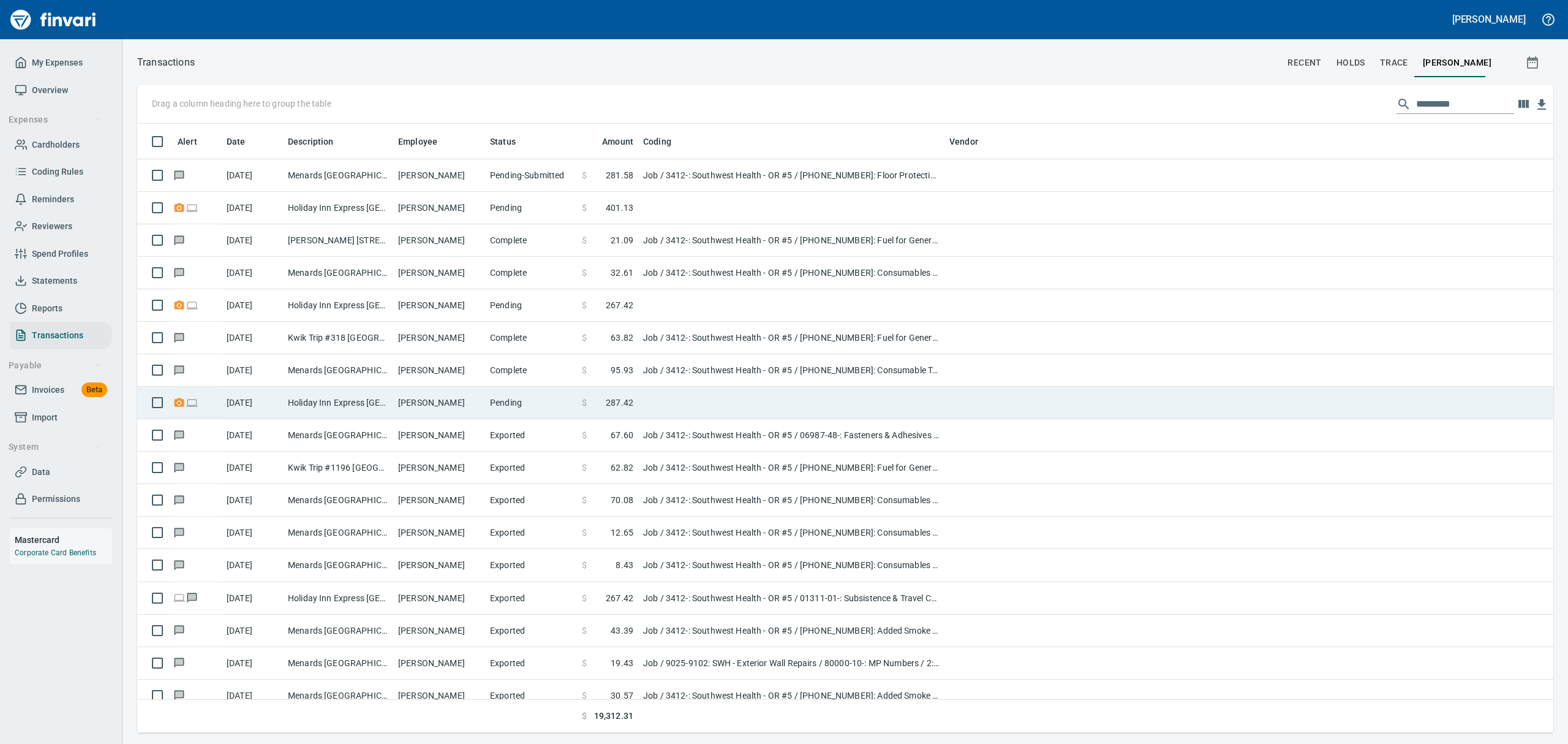
click at [464, 406] on td "Brian Smith" at bounding box center [440, 403] width 92 height 33
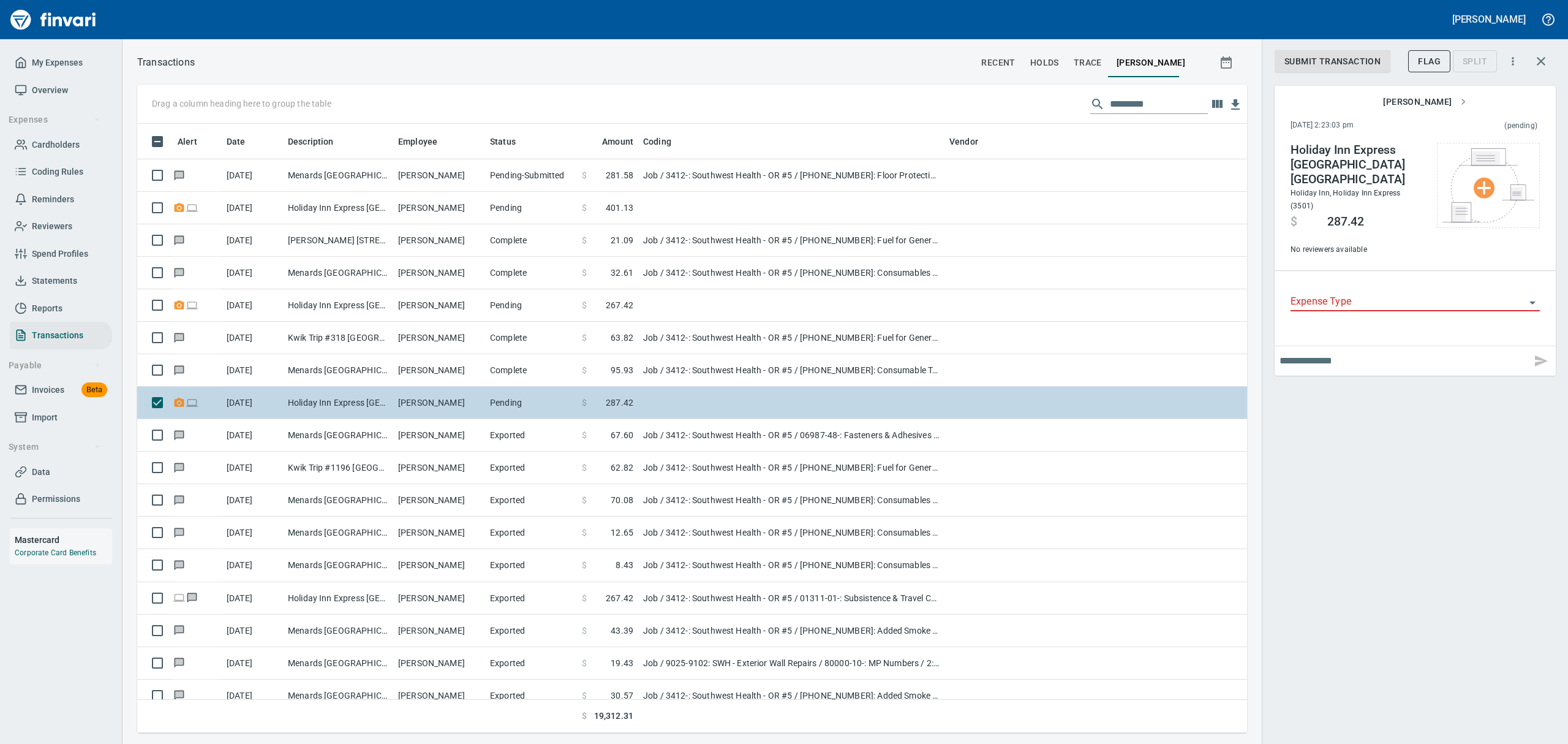
scroll to position [596, 1082]
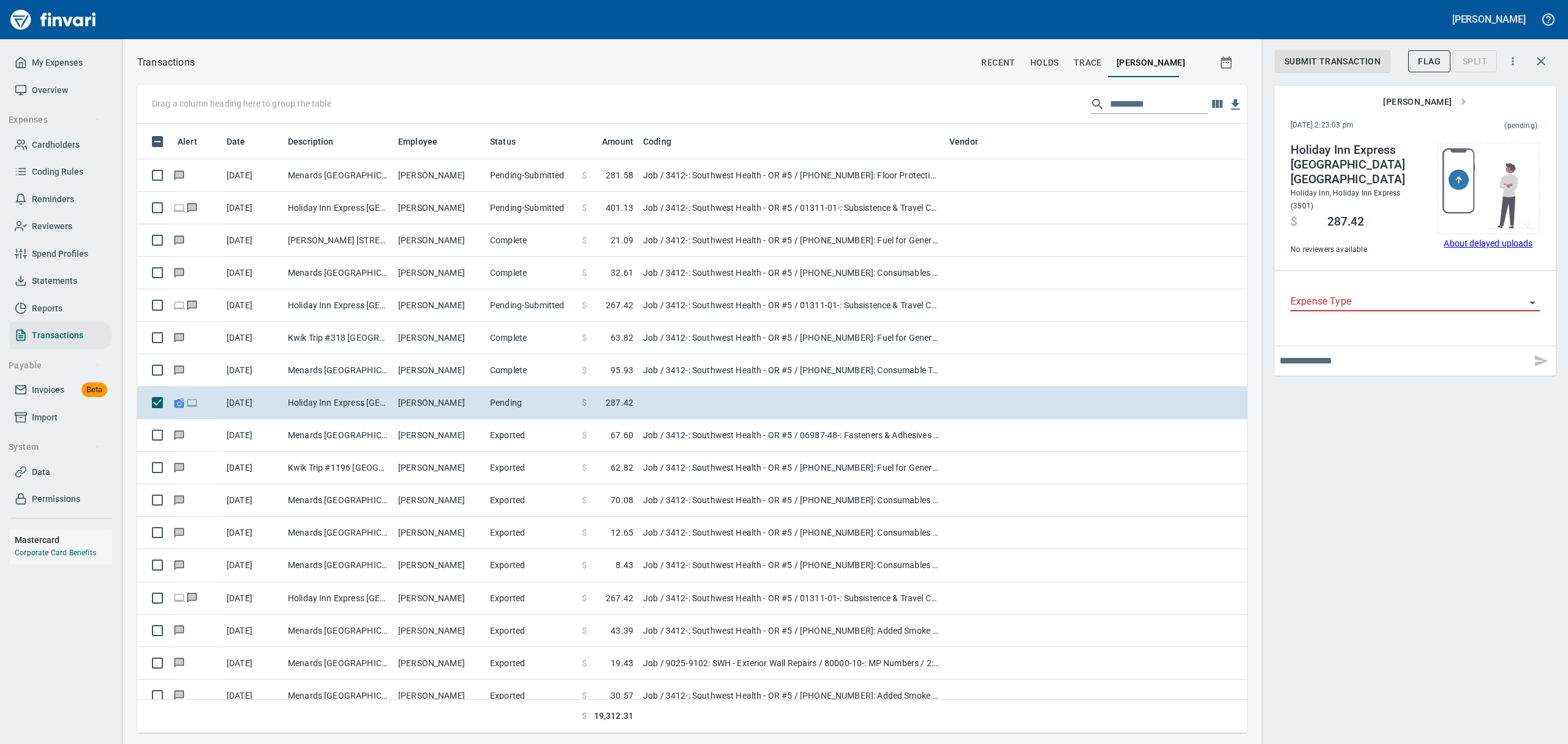
type input "***"
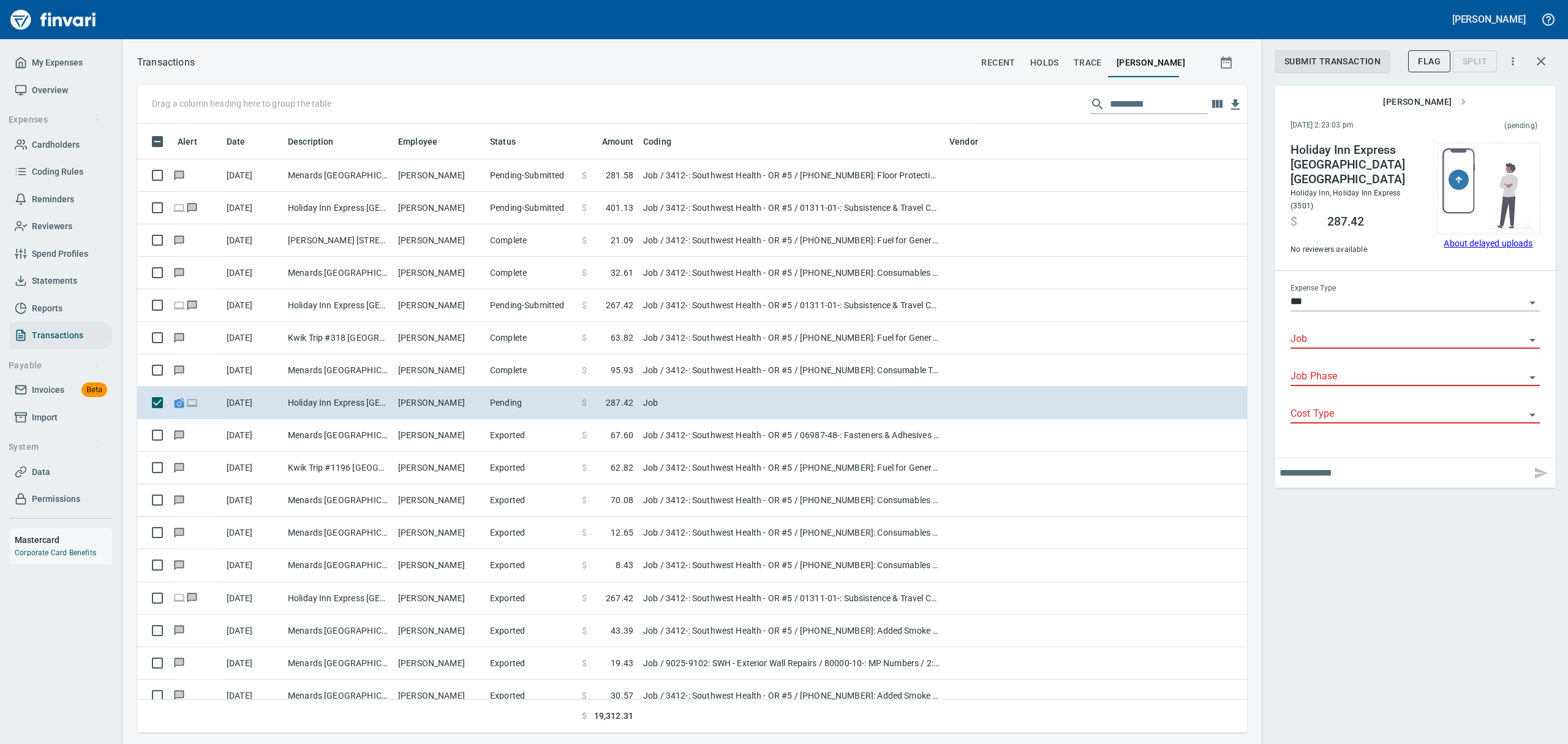
type input "**********"
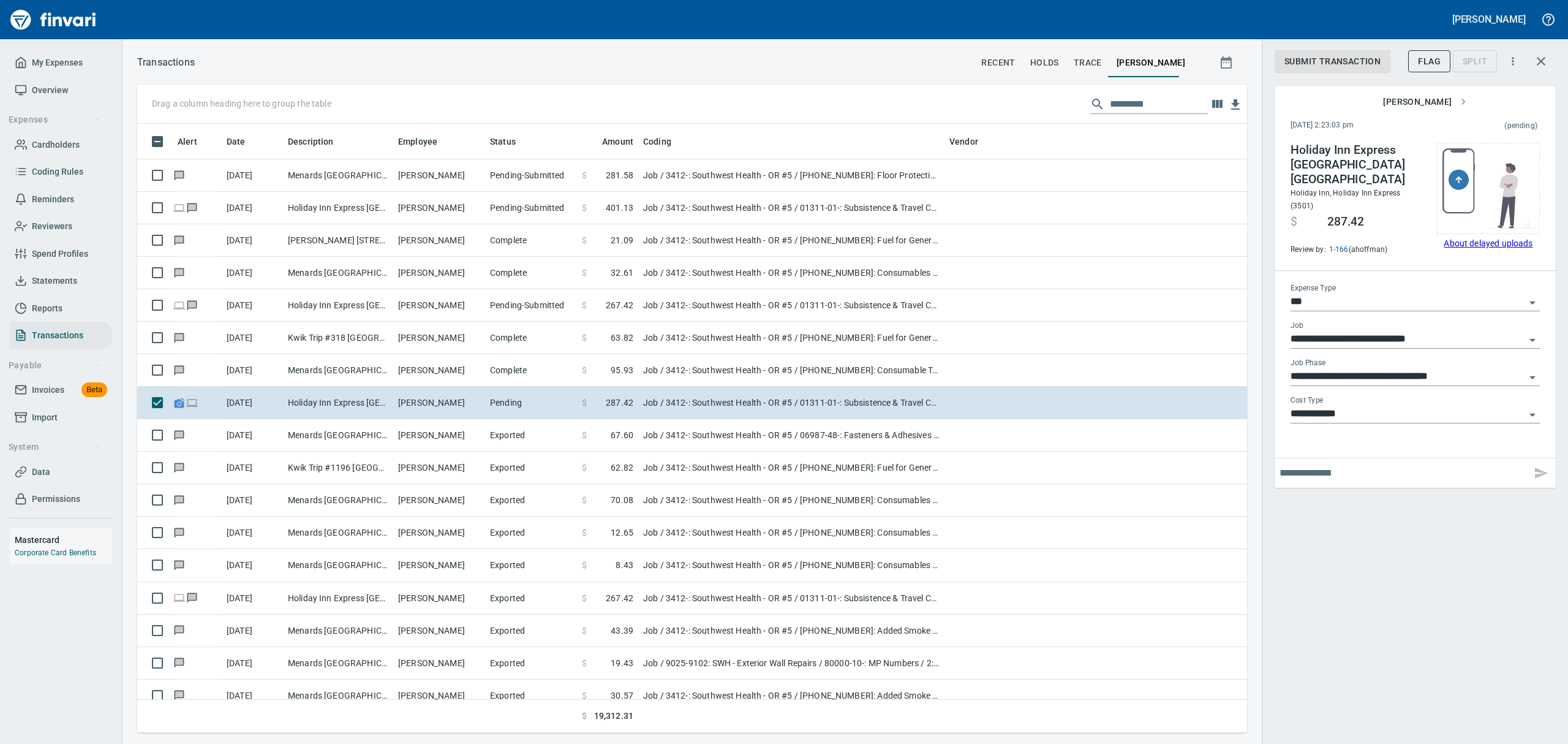
type input "**********"
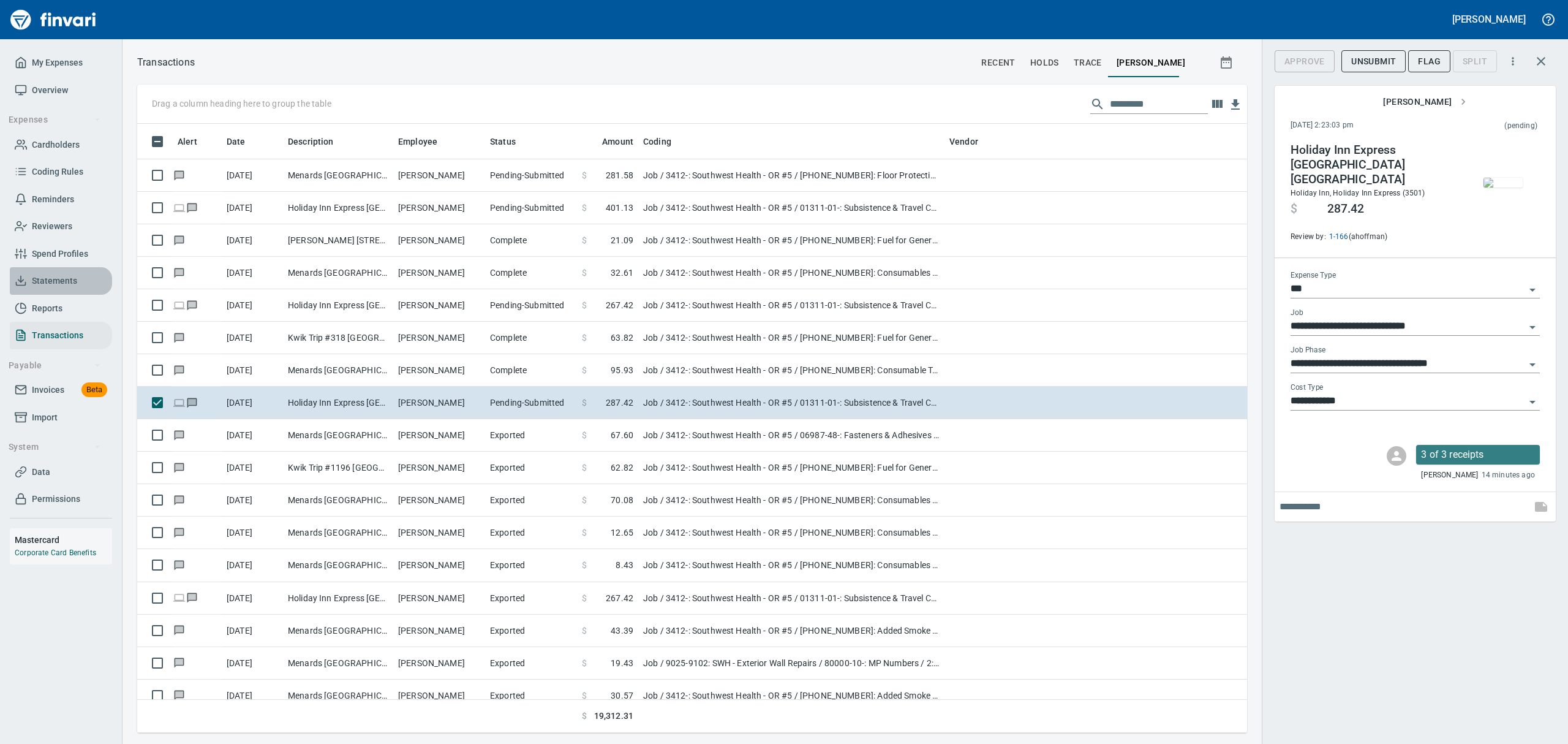
click at [75, 282] on span "Statements" at bounding box center [55, 281] width 45 height 15
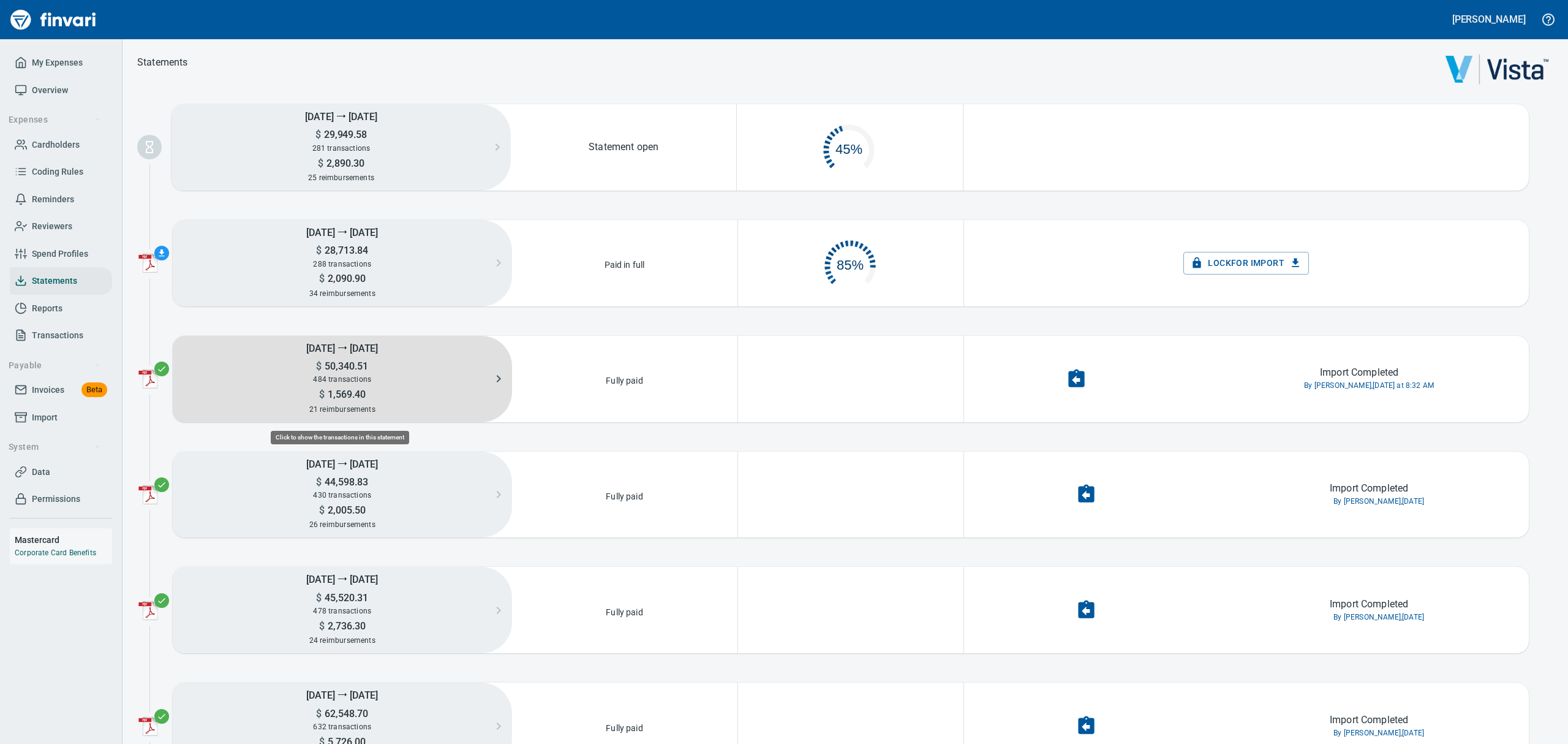
scroll to position [57, 209]
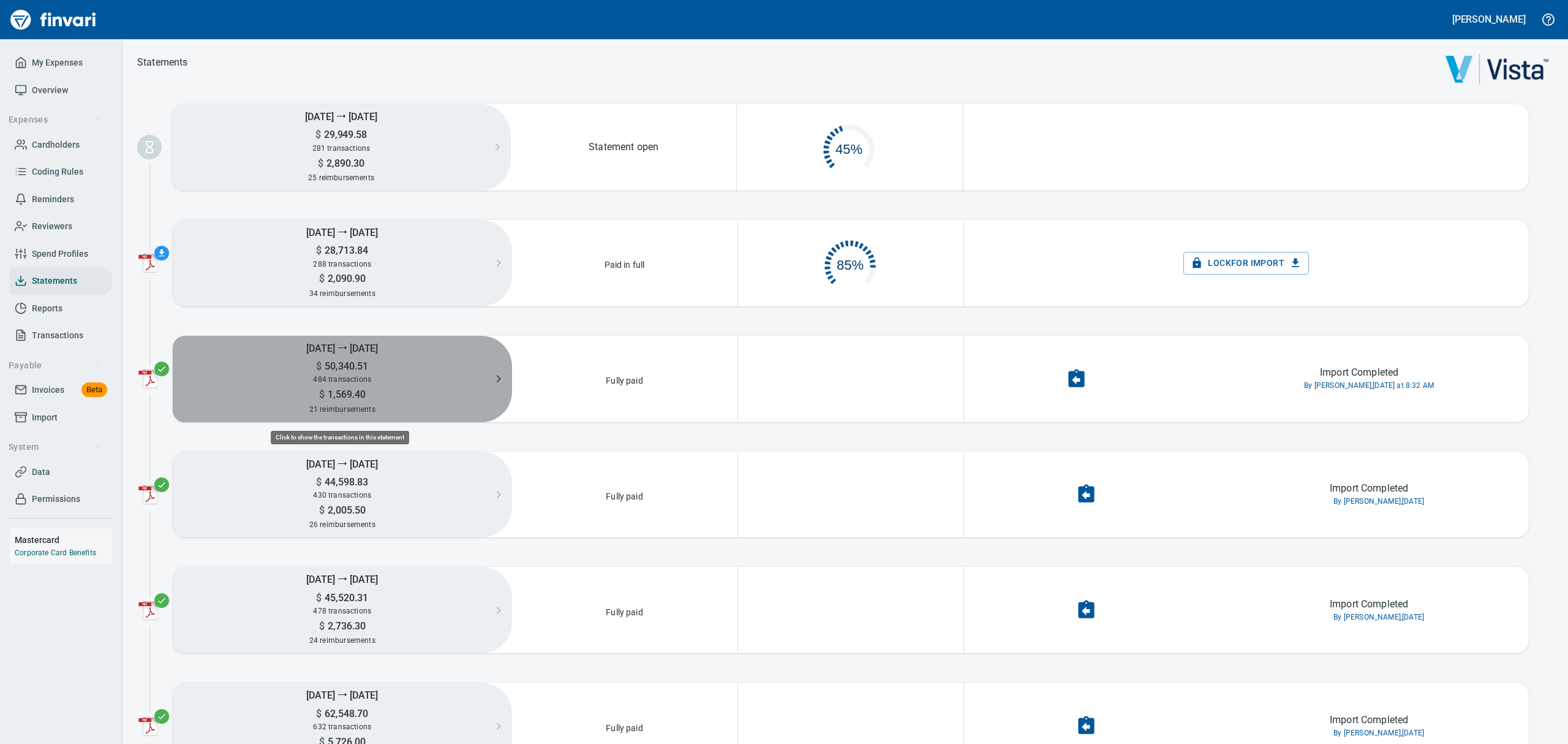
click at [368, 383] on span "484 transactions" at bounding box center [342, 379] width 58 height 9
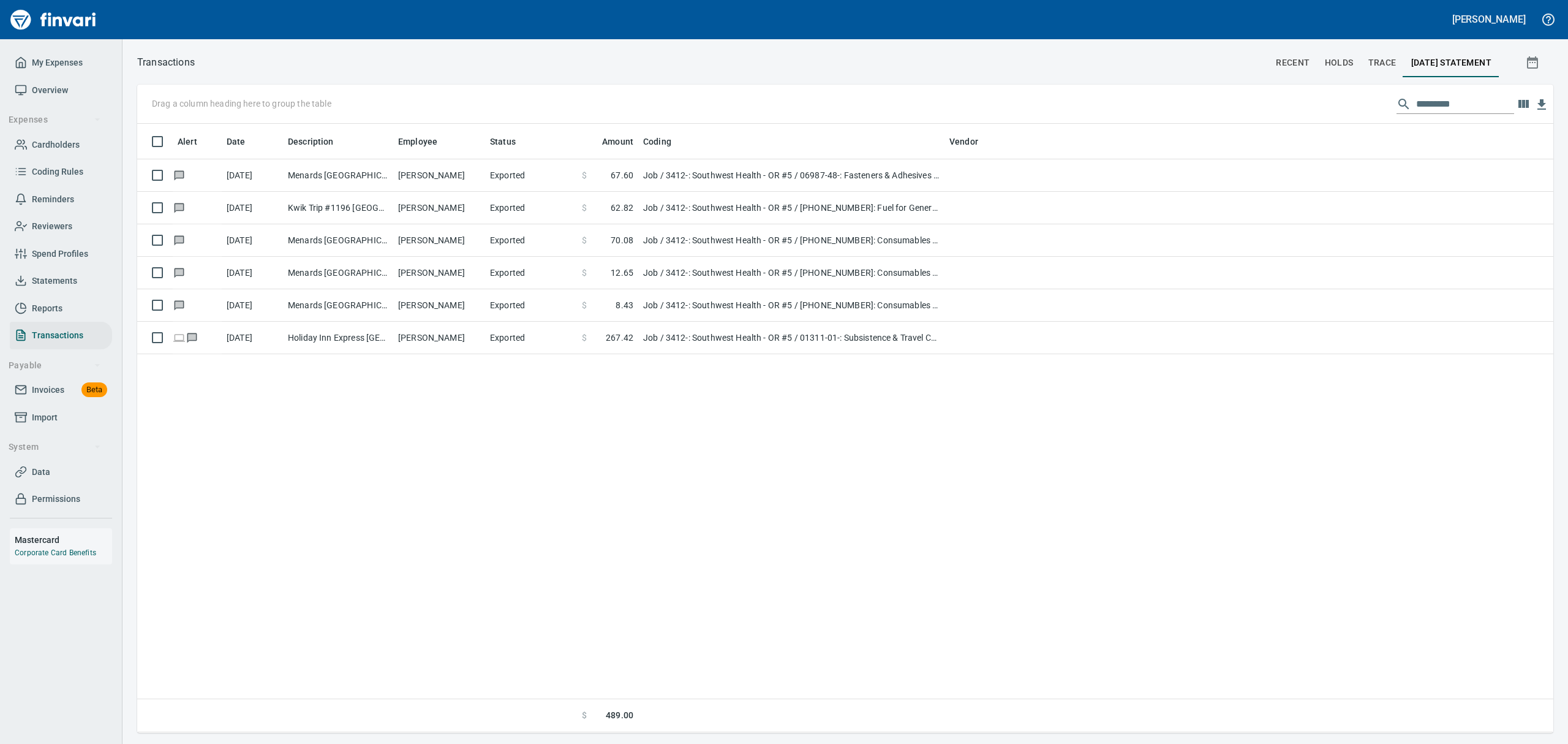
scroll to position [596, 1403]
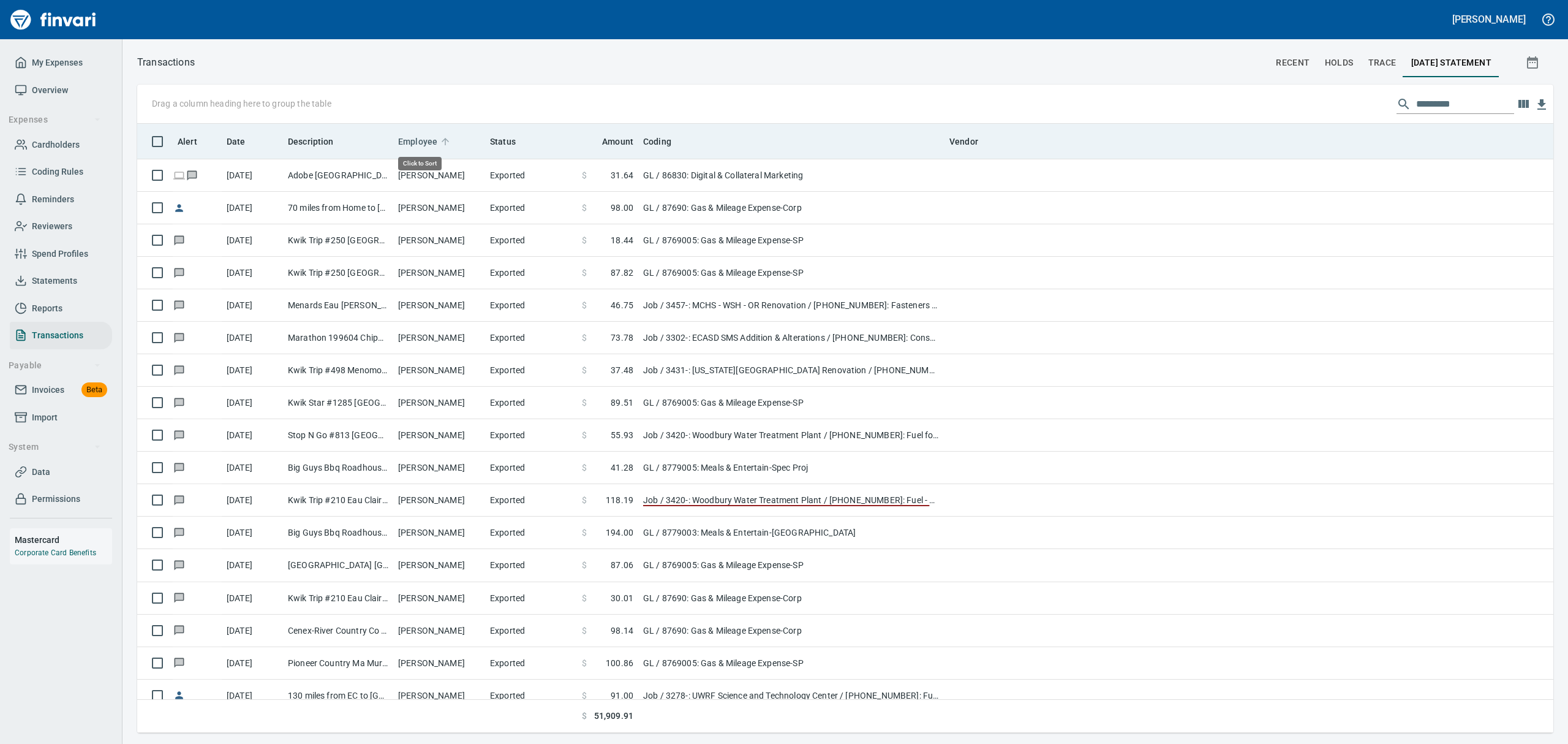
click at [422, 141] on span "Employee" at bounding box center [418, 142] width 39 height 15
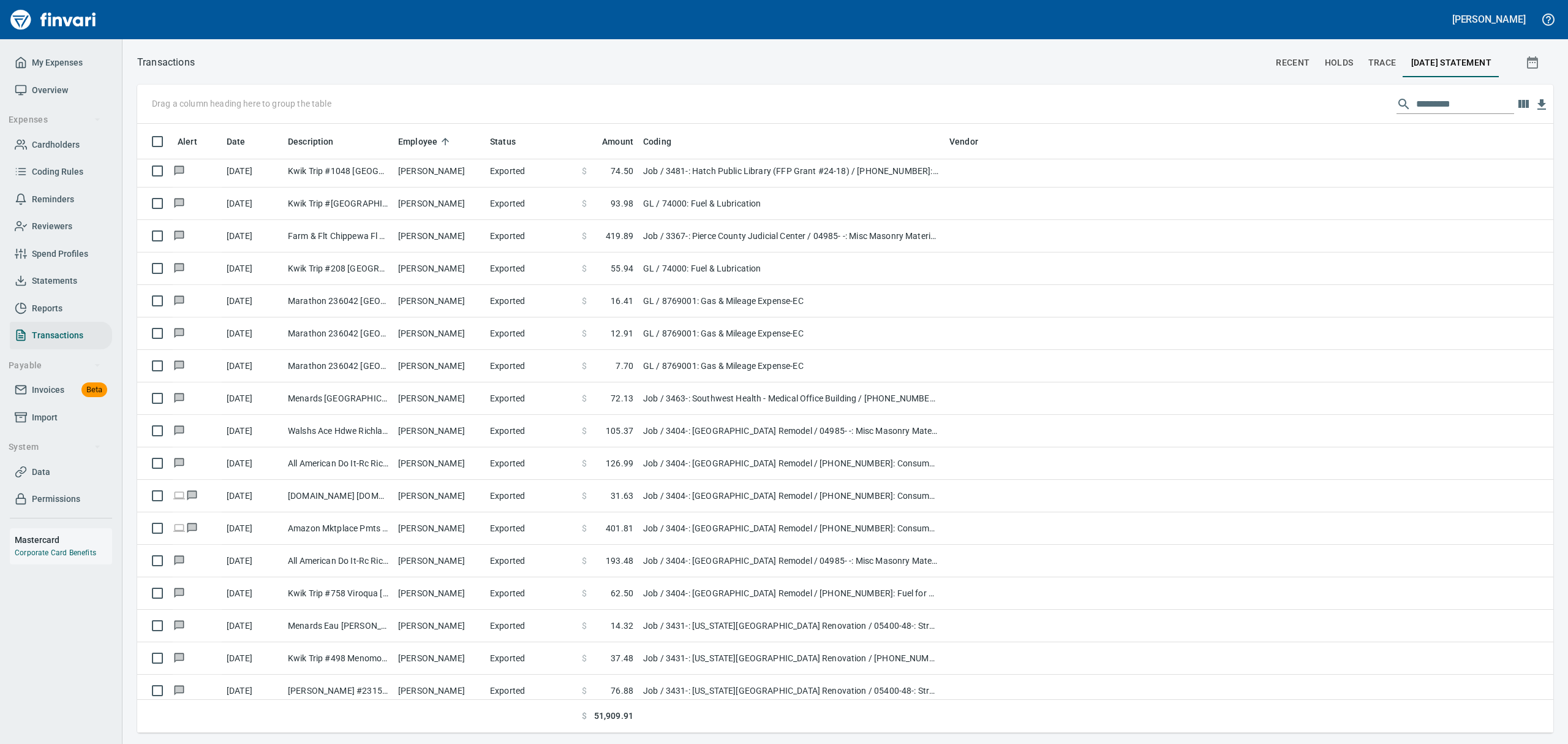
scroll to position [3596, 0]
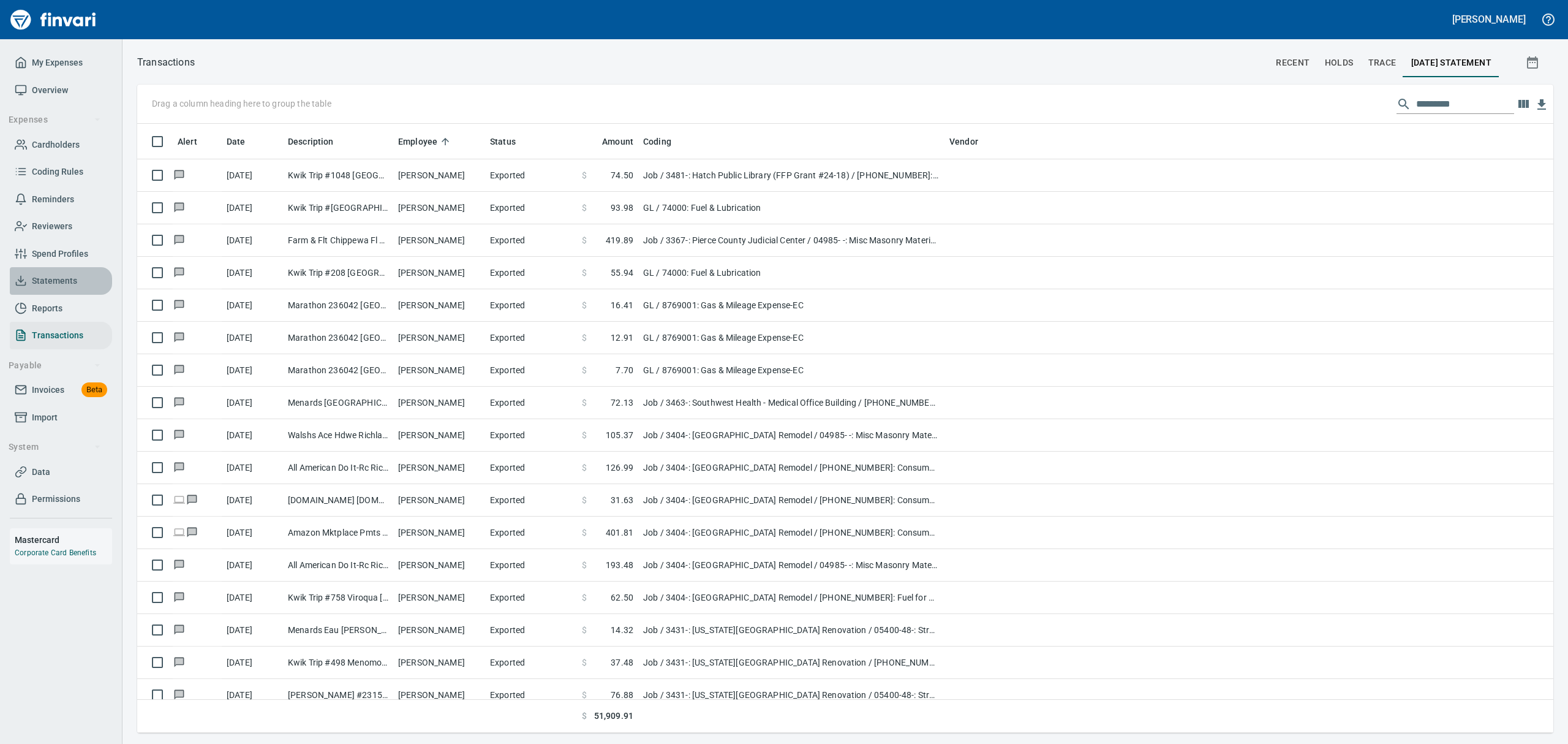
click at [57, 276] on span "Statements" at bounding box center [55, 281] width 45 height 15
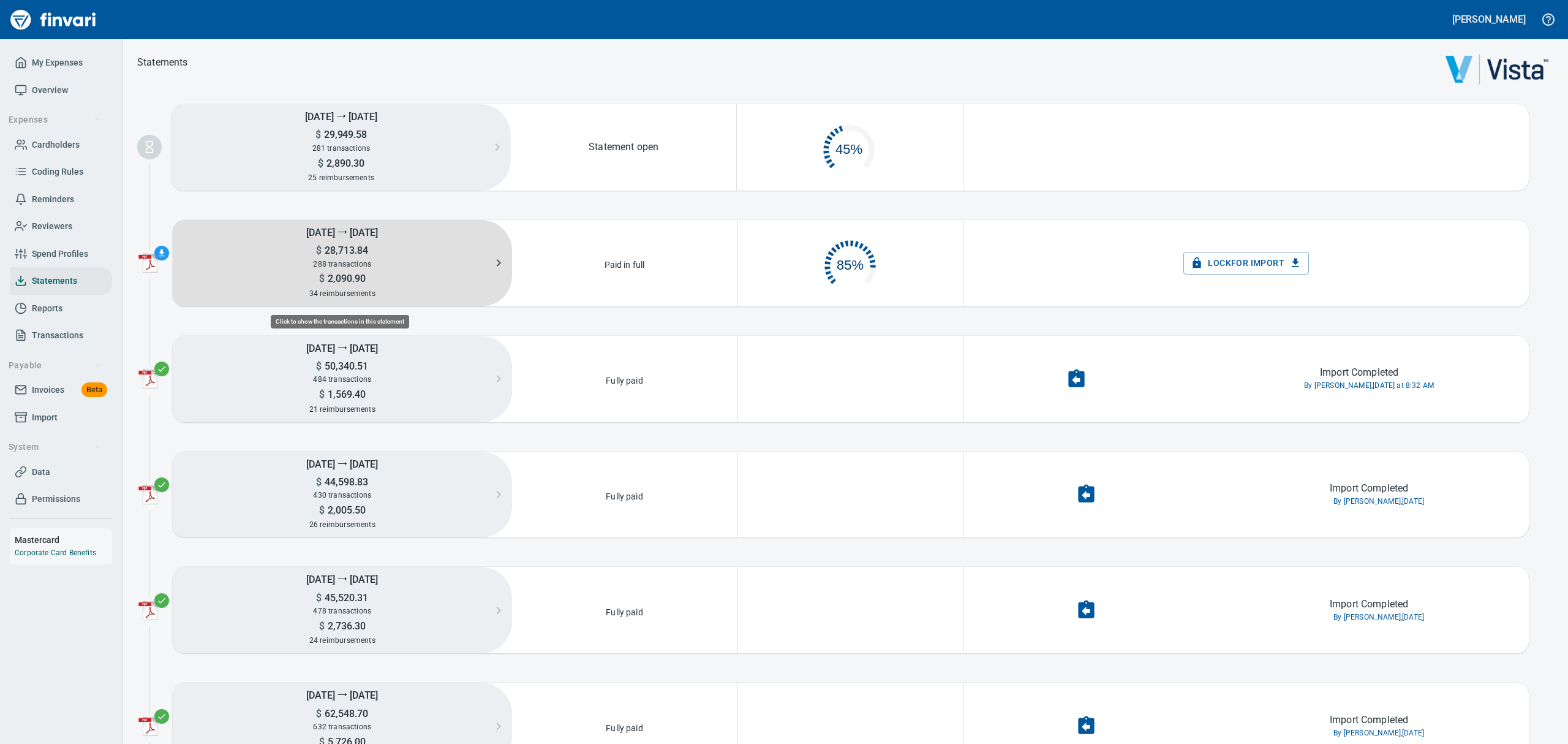
scroll to position [57, 209]
click at [373, 272] on h5 "$ 2,090.90" at bounding box center [343, 279] width 340 height 13
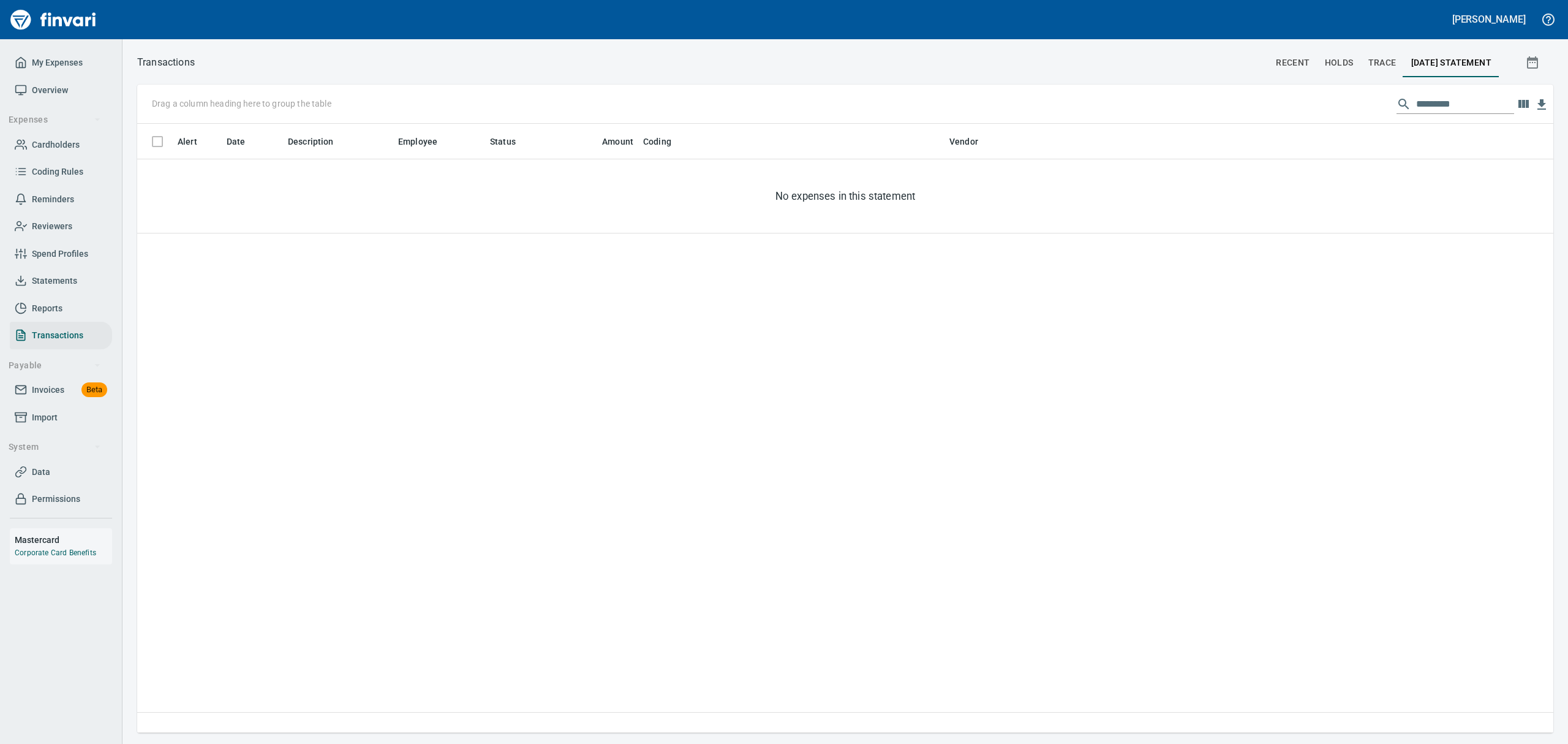
scroll to position [1, 1]
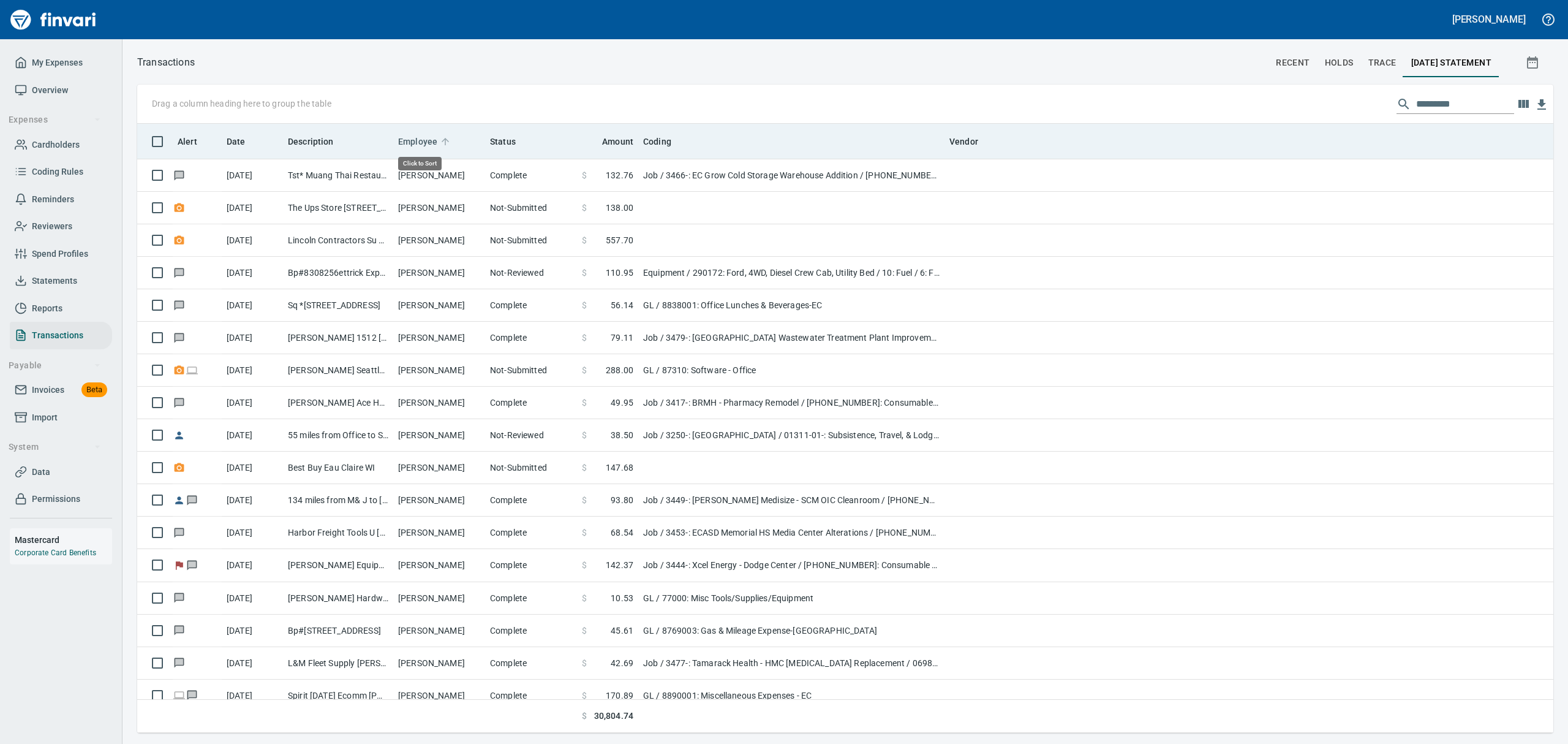
click at [420, 142] on span "Employee" at bounding box center [418, 142] width 39 height 15
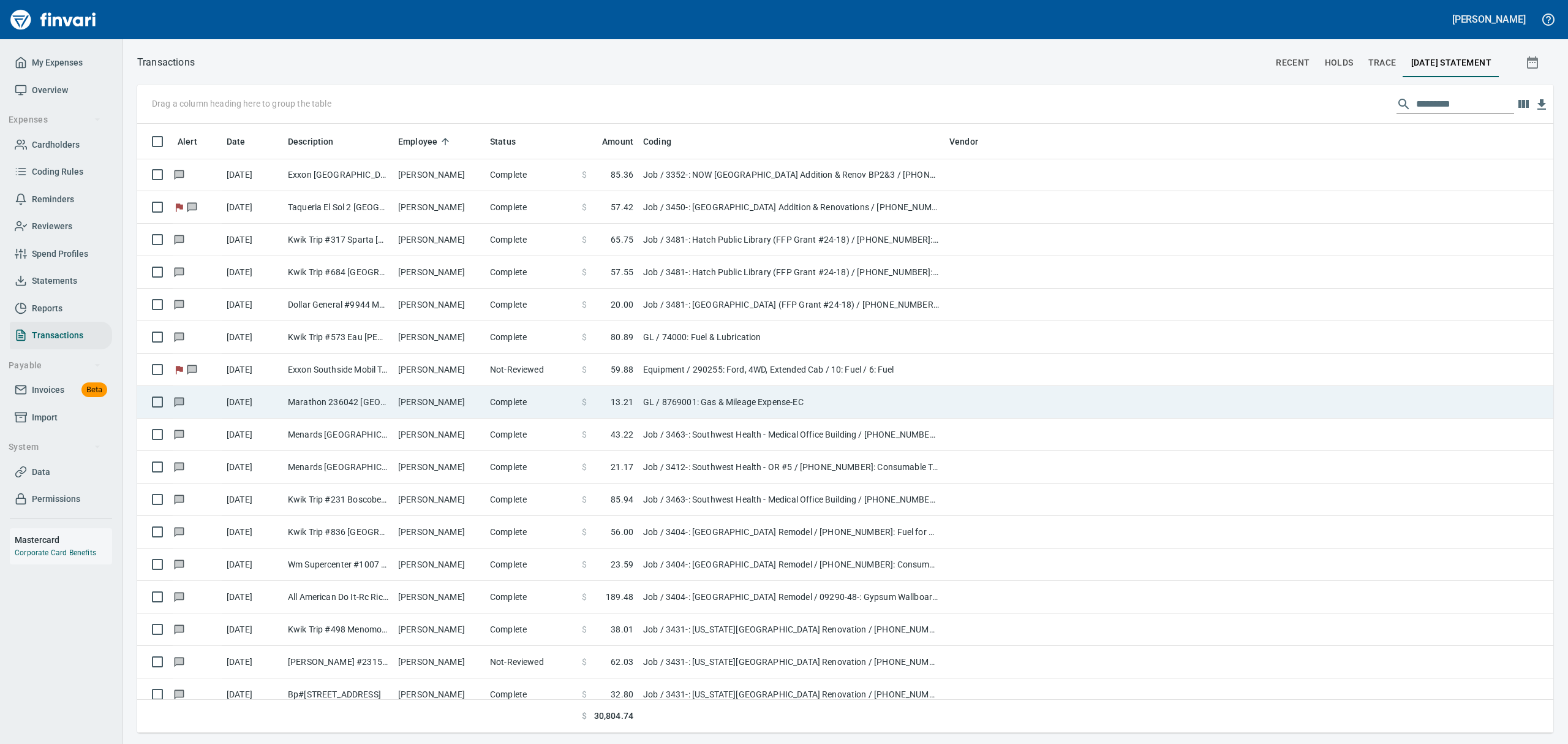
scroll to position [596, 1388]
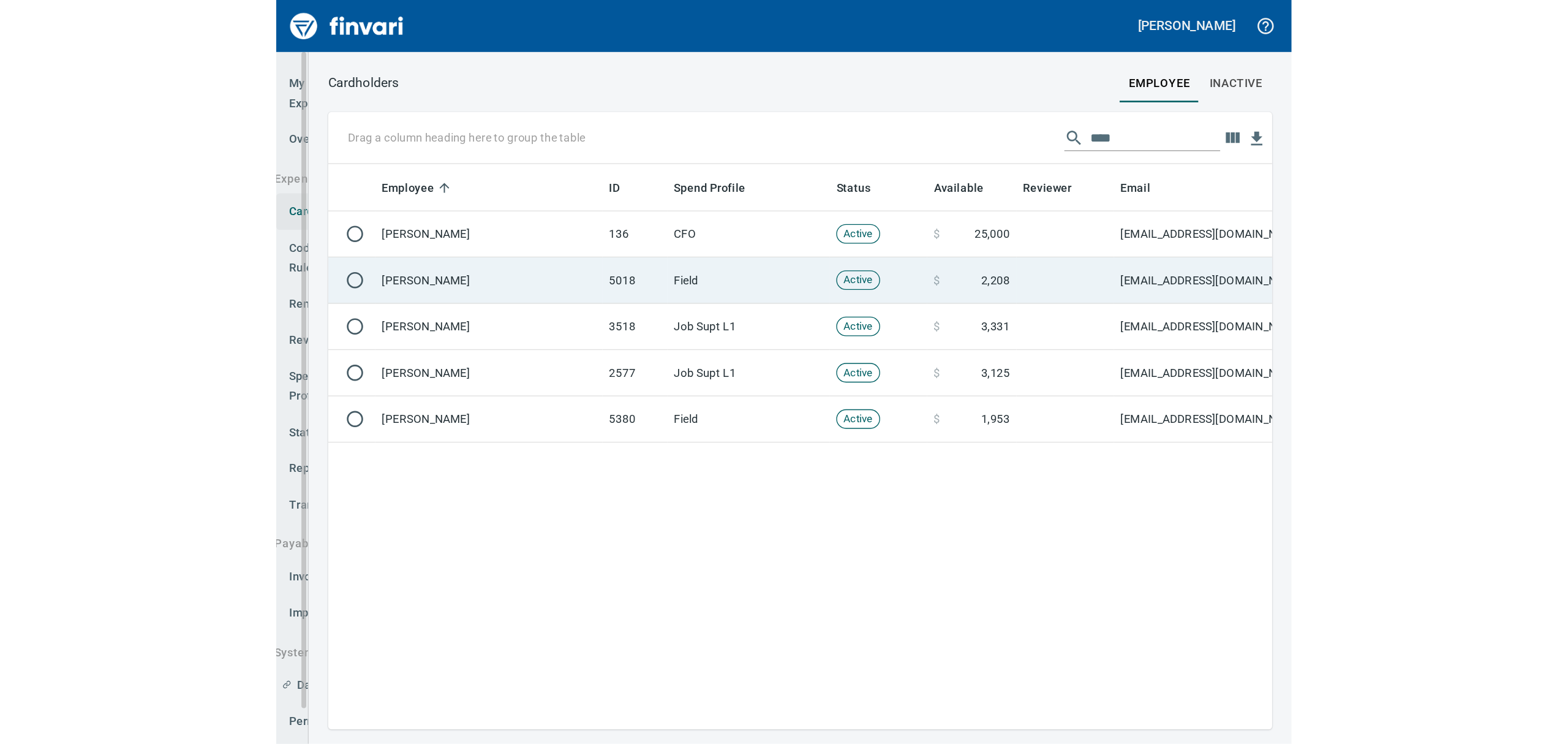
scroll to position [596, 1403]
